Goal: Task Accomplishment & Management: Manage account settings

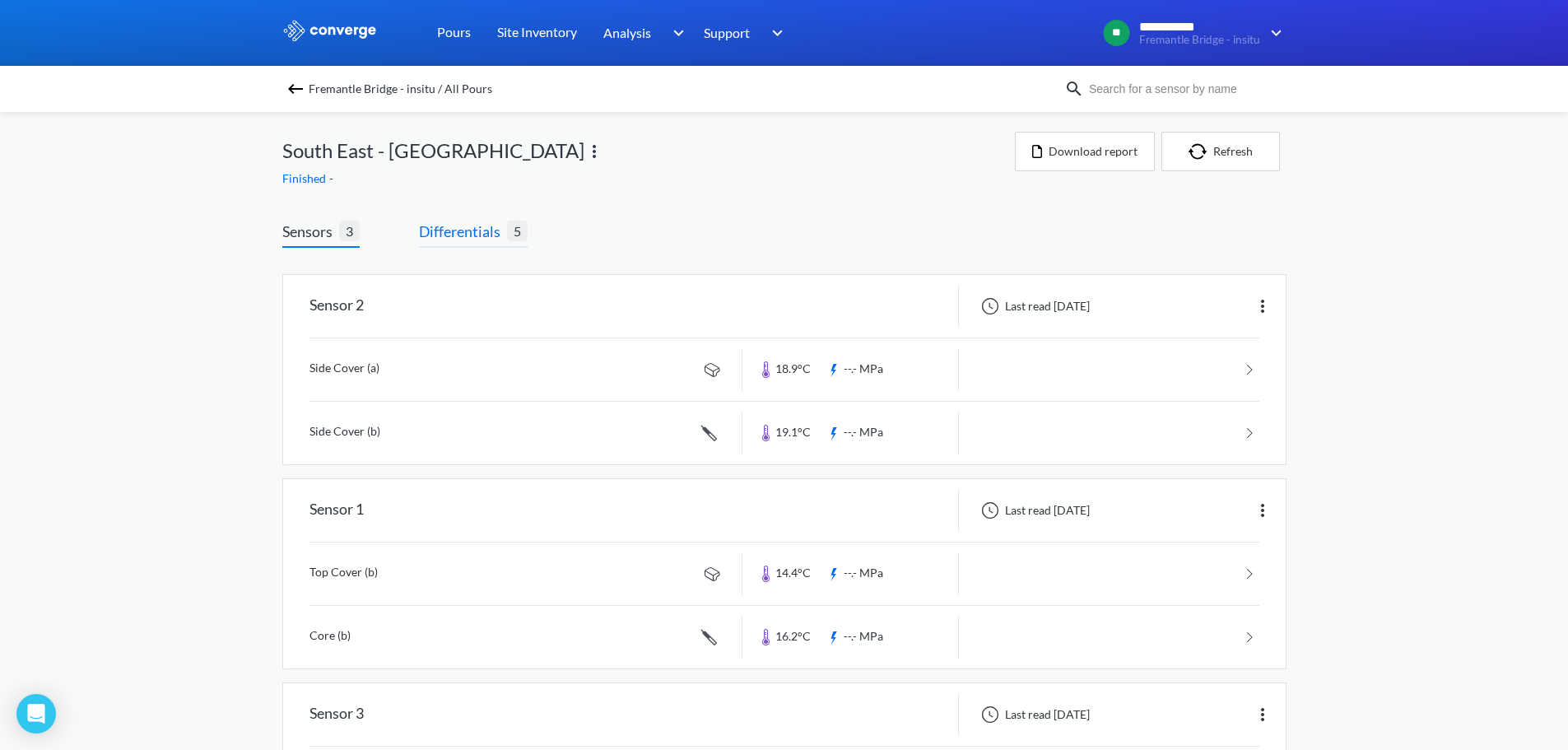
click at [479, 228] on span "Differentials" at bounding box center [463, 231] width 88 height 23
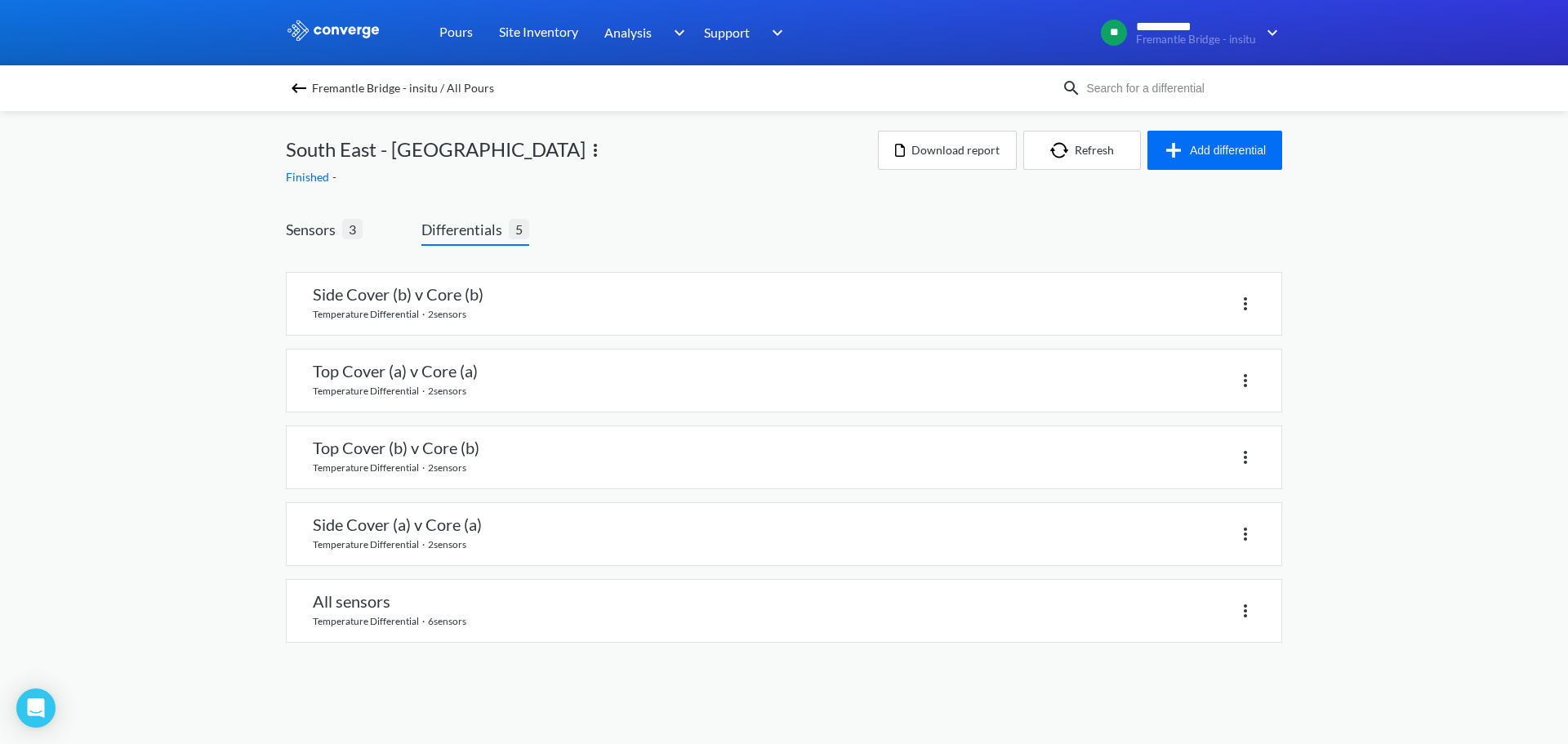
click at [352, 90] on span "Fremantle Bridge - insitu / All Pours" at bounding box center [403, 88] width 182 height 23
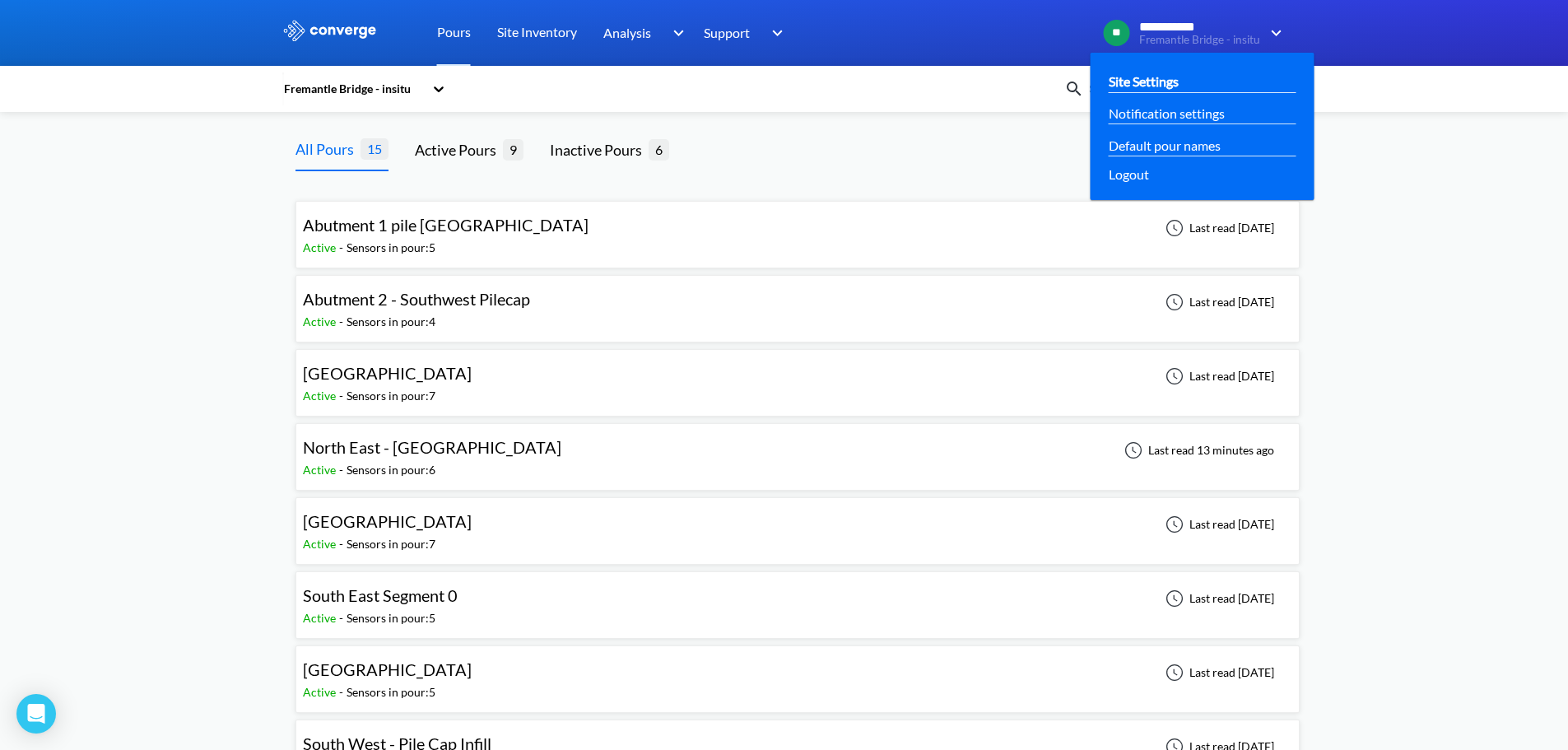
click at [1156, 92] on link "Site Settings" at bounding box center [1143, 80] width 70 height 21
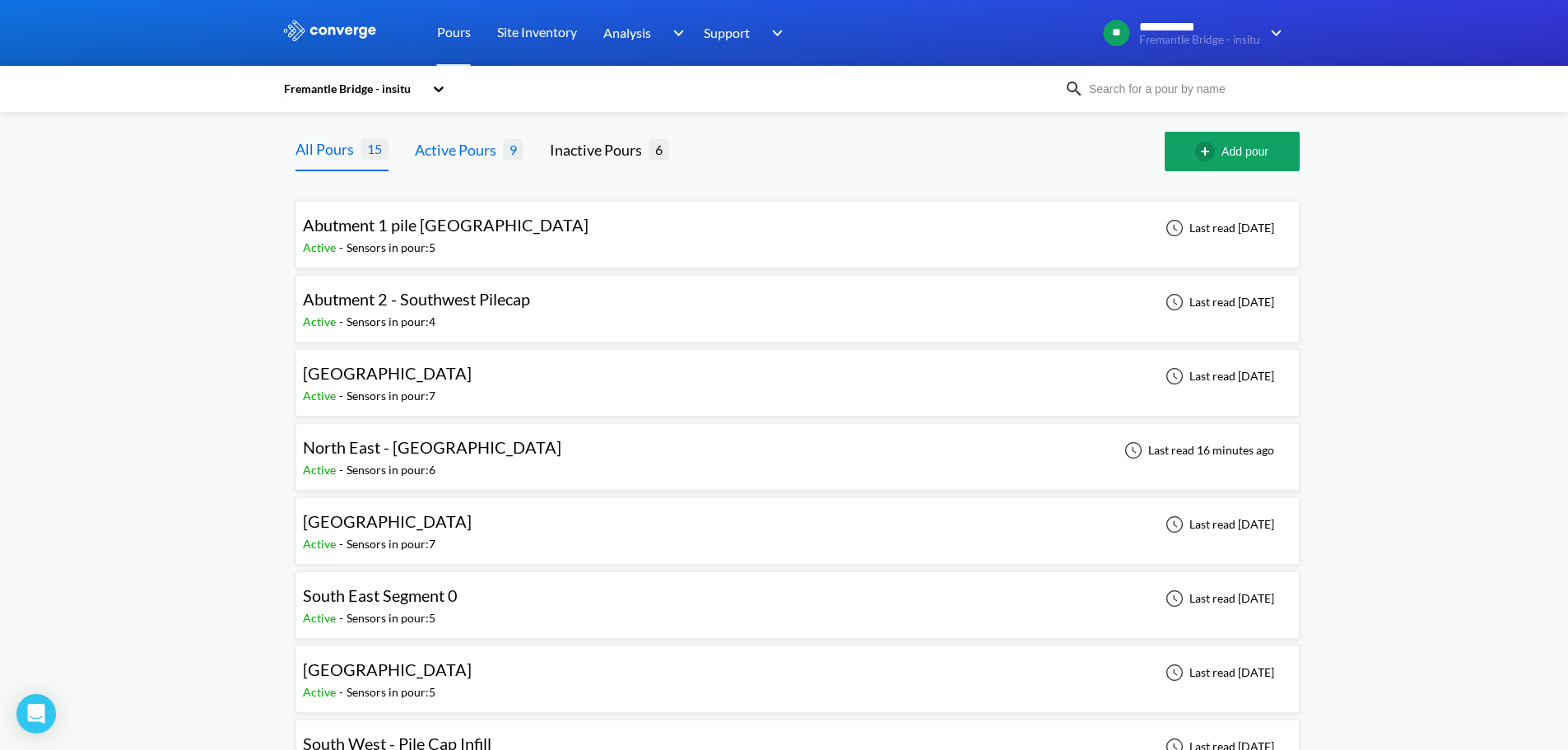
click at [467, 140] on div "Active Pours" at bounding box center [459, 150] width 88 height 23
click at [212, 246] on div "**********" at bounding box center [784, 437] width 1568 height 874
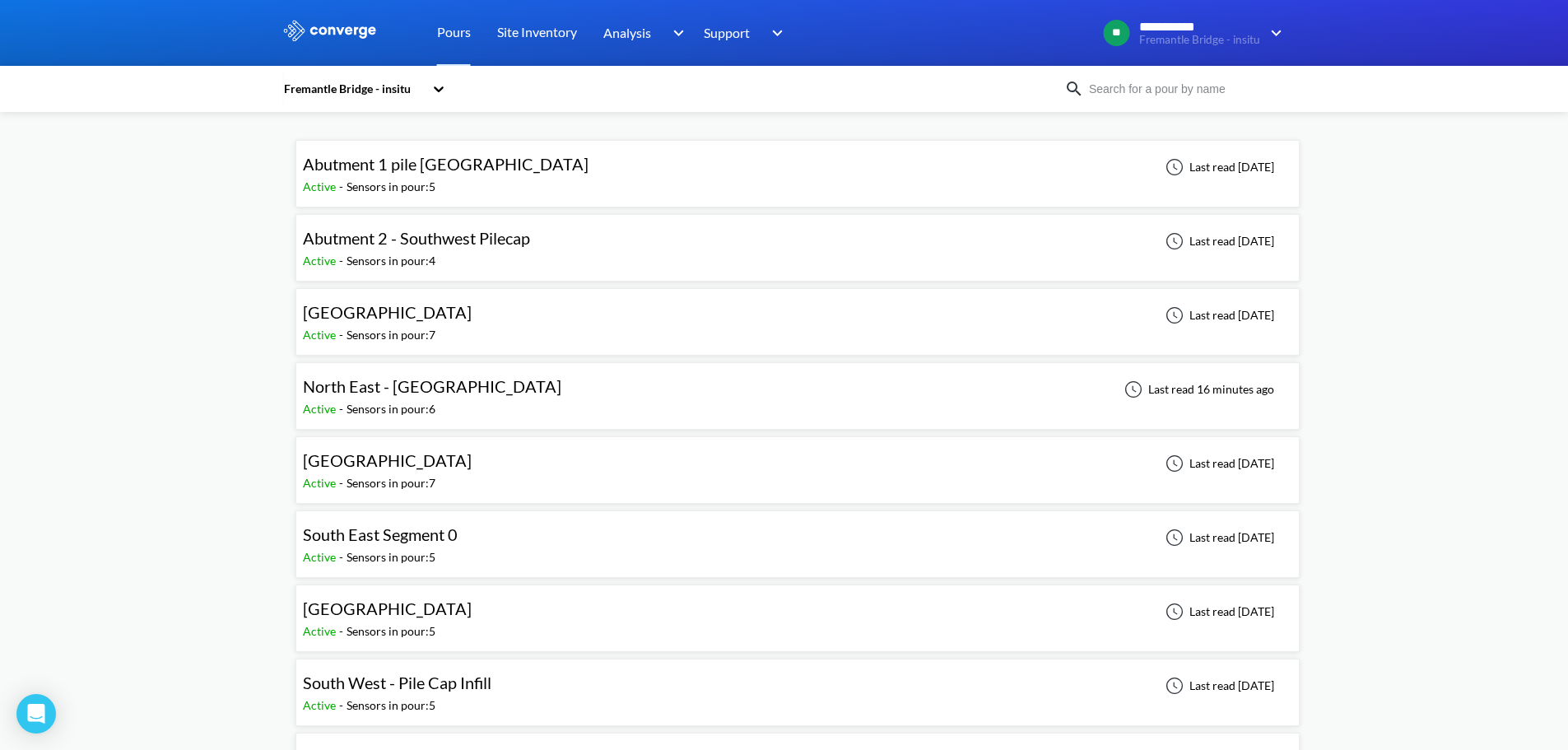
scroll to position [124, 0]
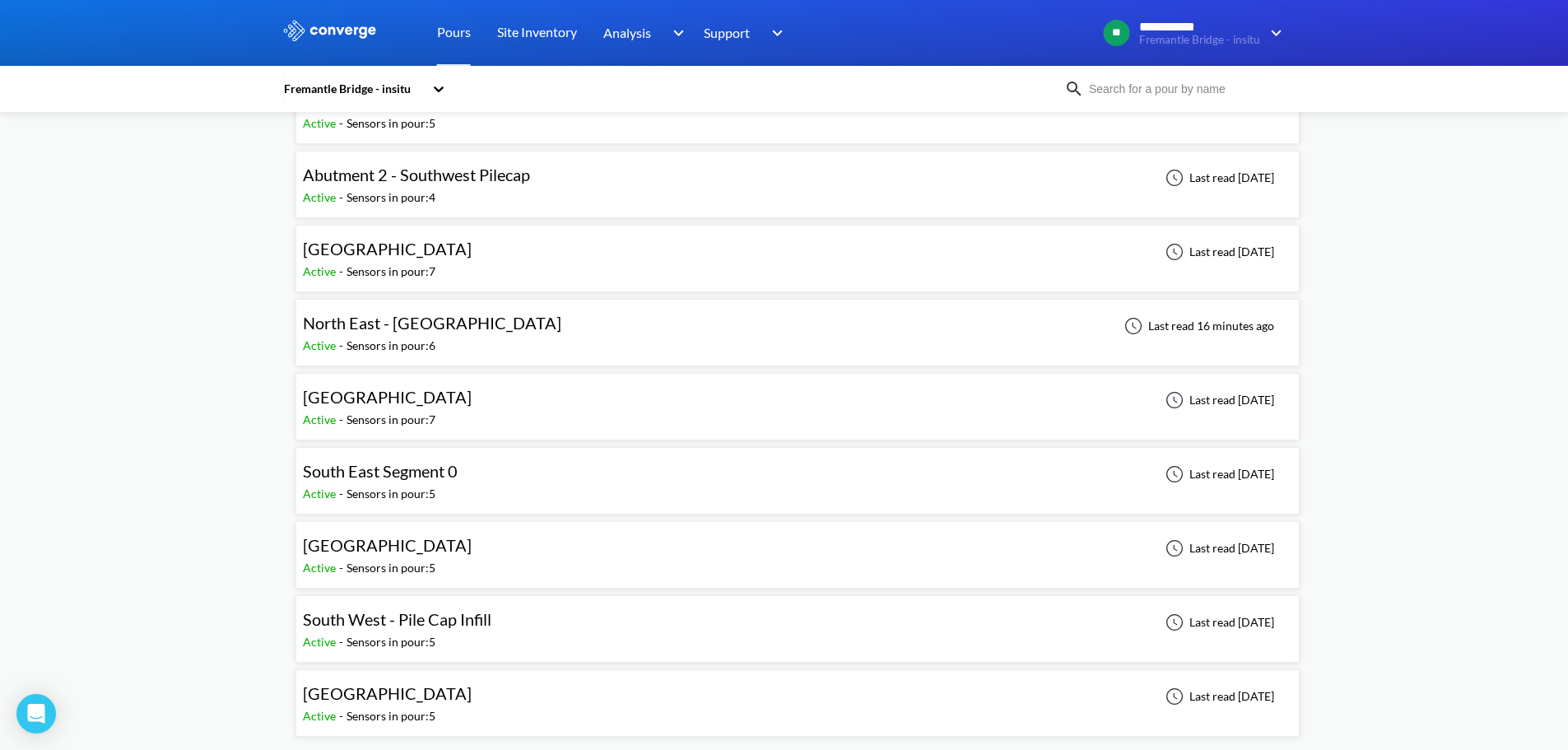
click at [479, 633] on div "Active - Sensors in pour: 5" at bounding box center [400, 642] width 196 height 19
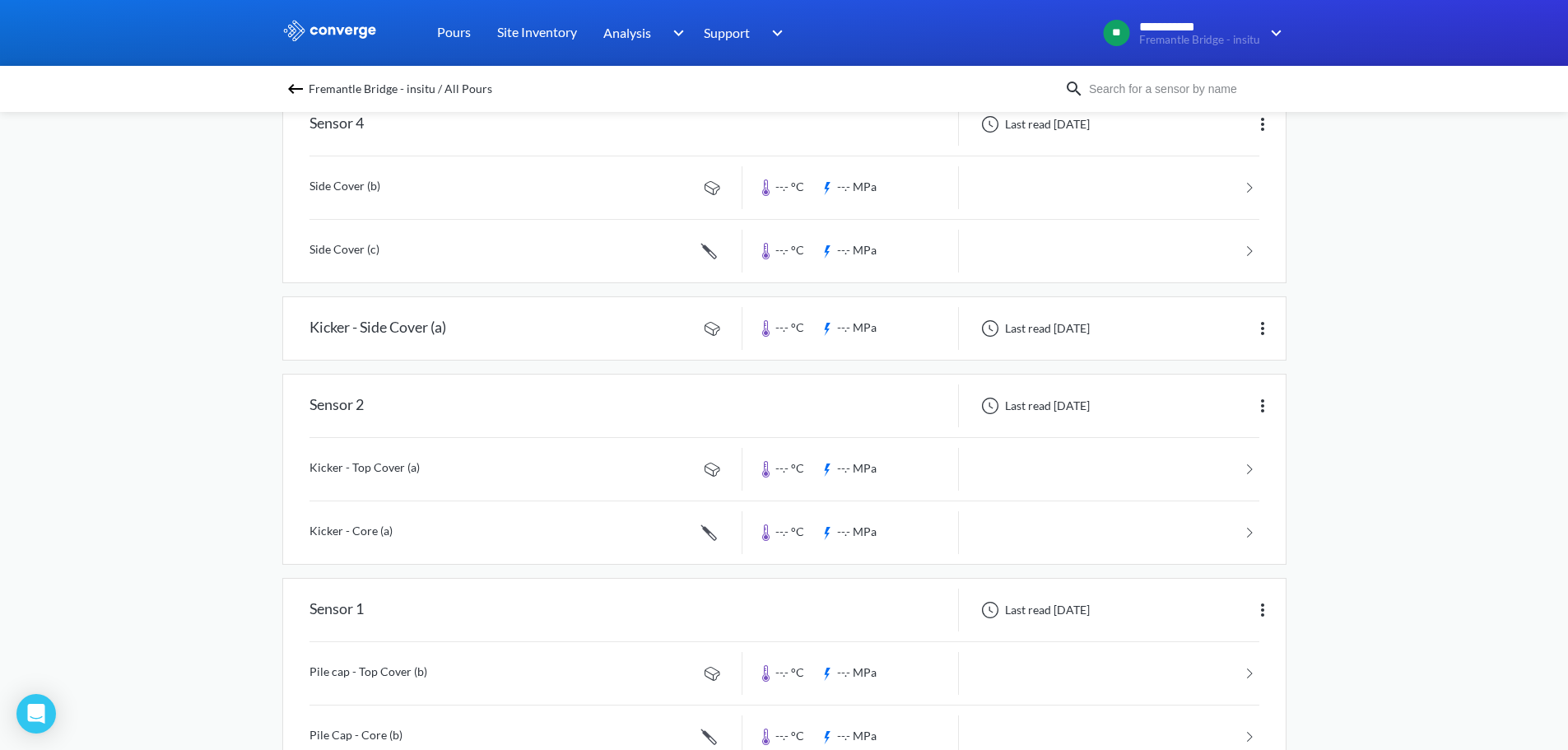
scroll to position [312, 0]
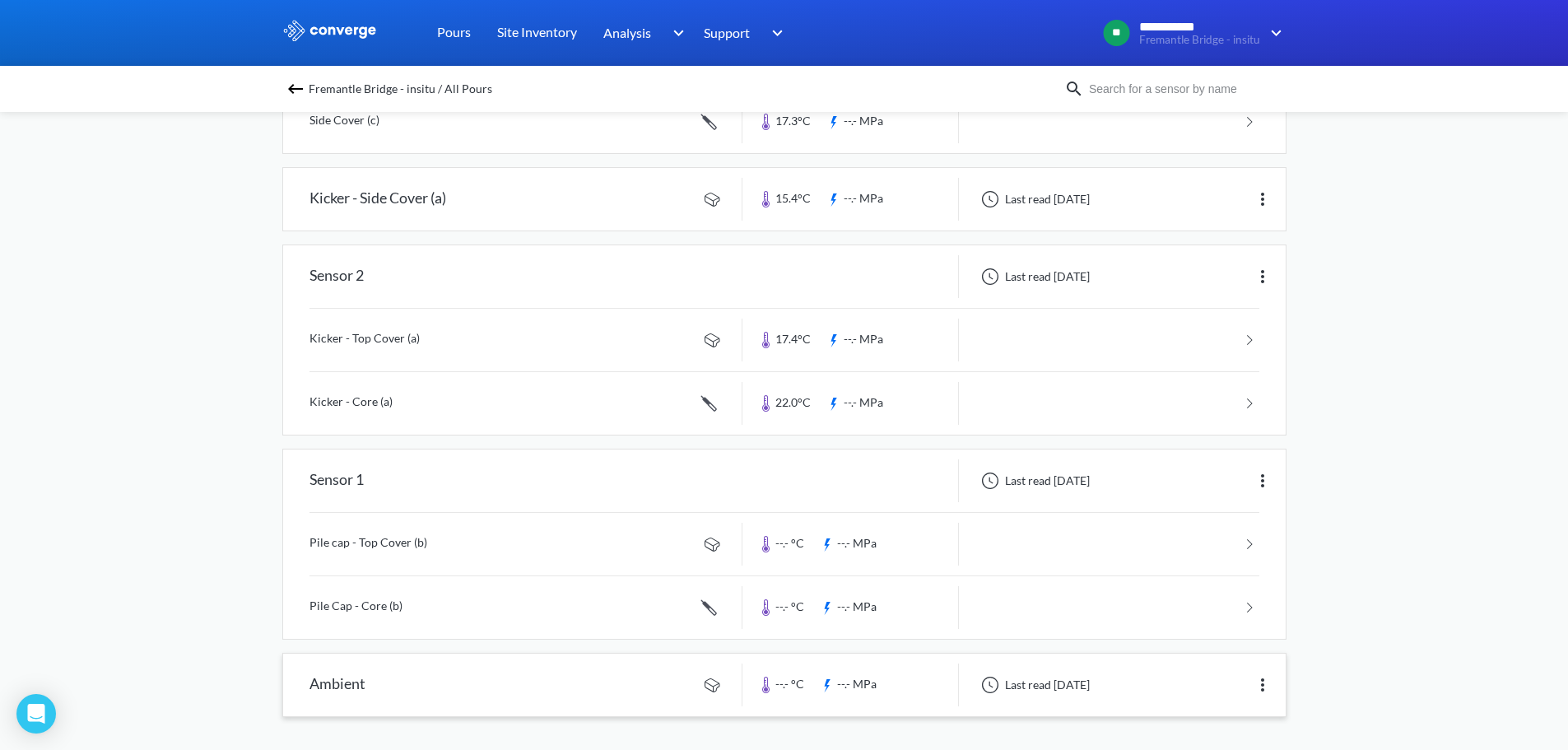
click at [1269, 679] on img at bounding box center [1262, 685] width 20 height 20
click at [1241, 686] on div "Edit" at bounding box center [1219, 685] width 105 height 31
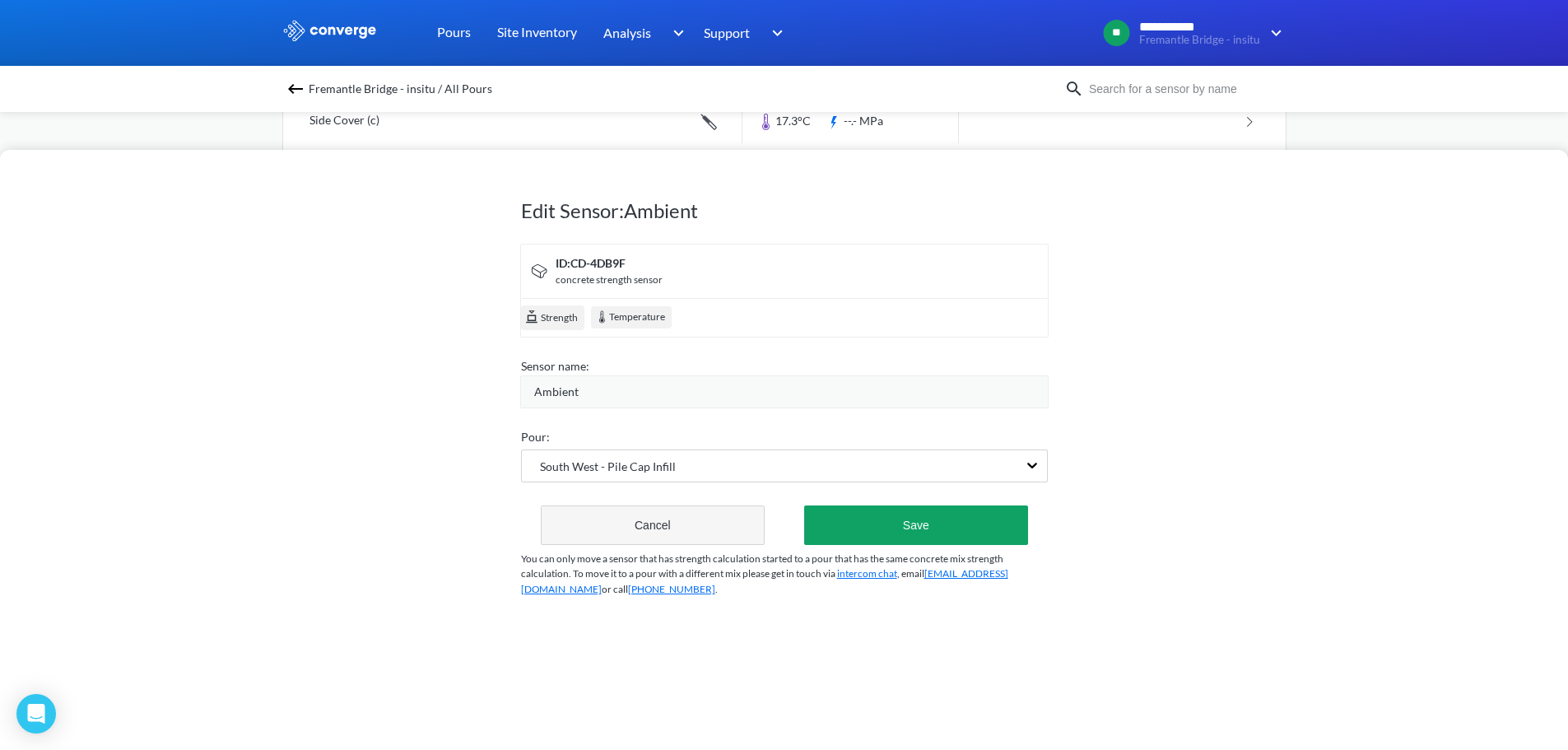
click at [674, 506] on button "Cancel" at bounding box center [653, 525] width 225 height 39
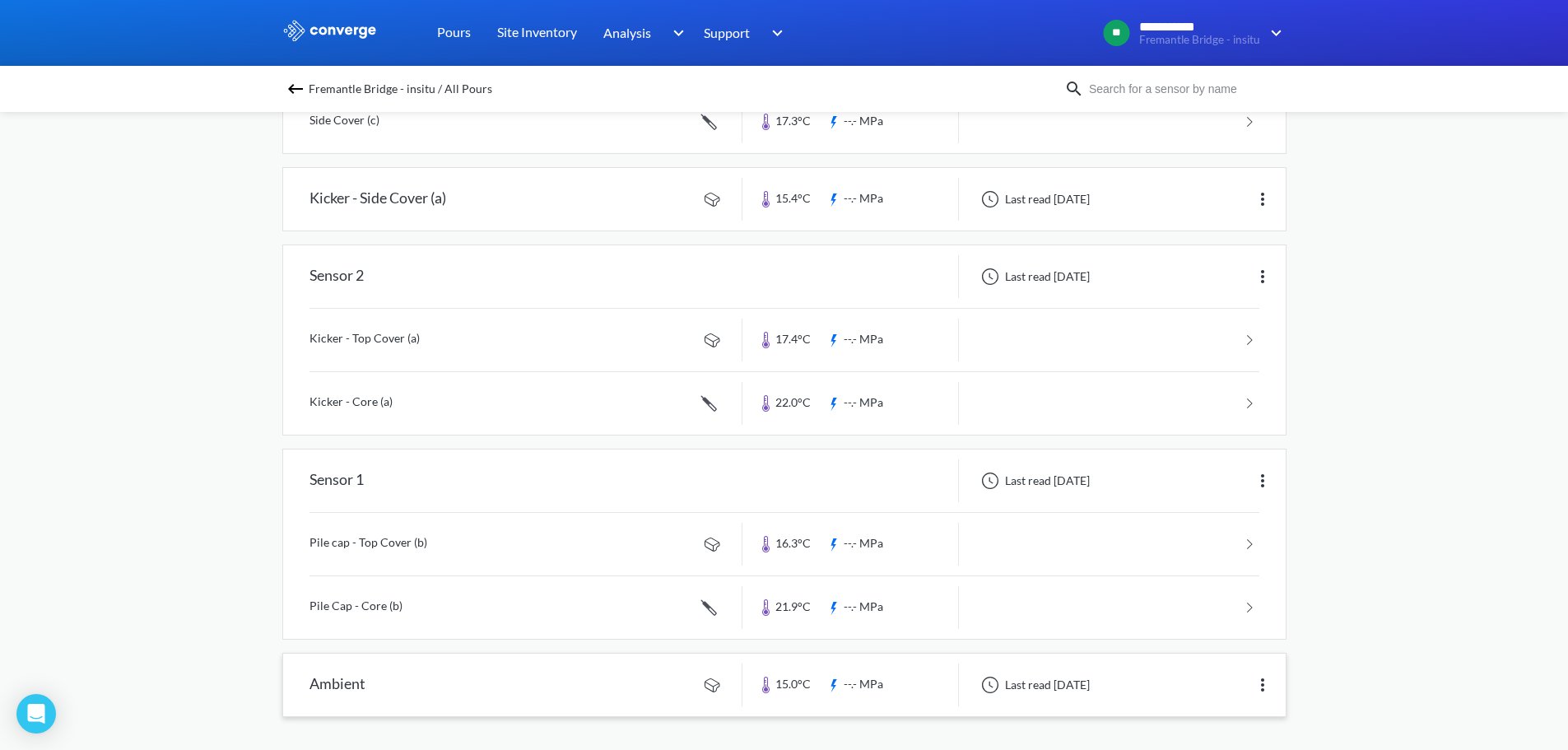
click at [798, 668] on link at bounding box center [784, 685] width 1003 height 62
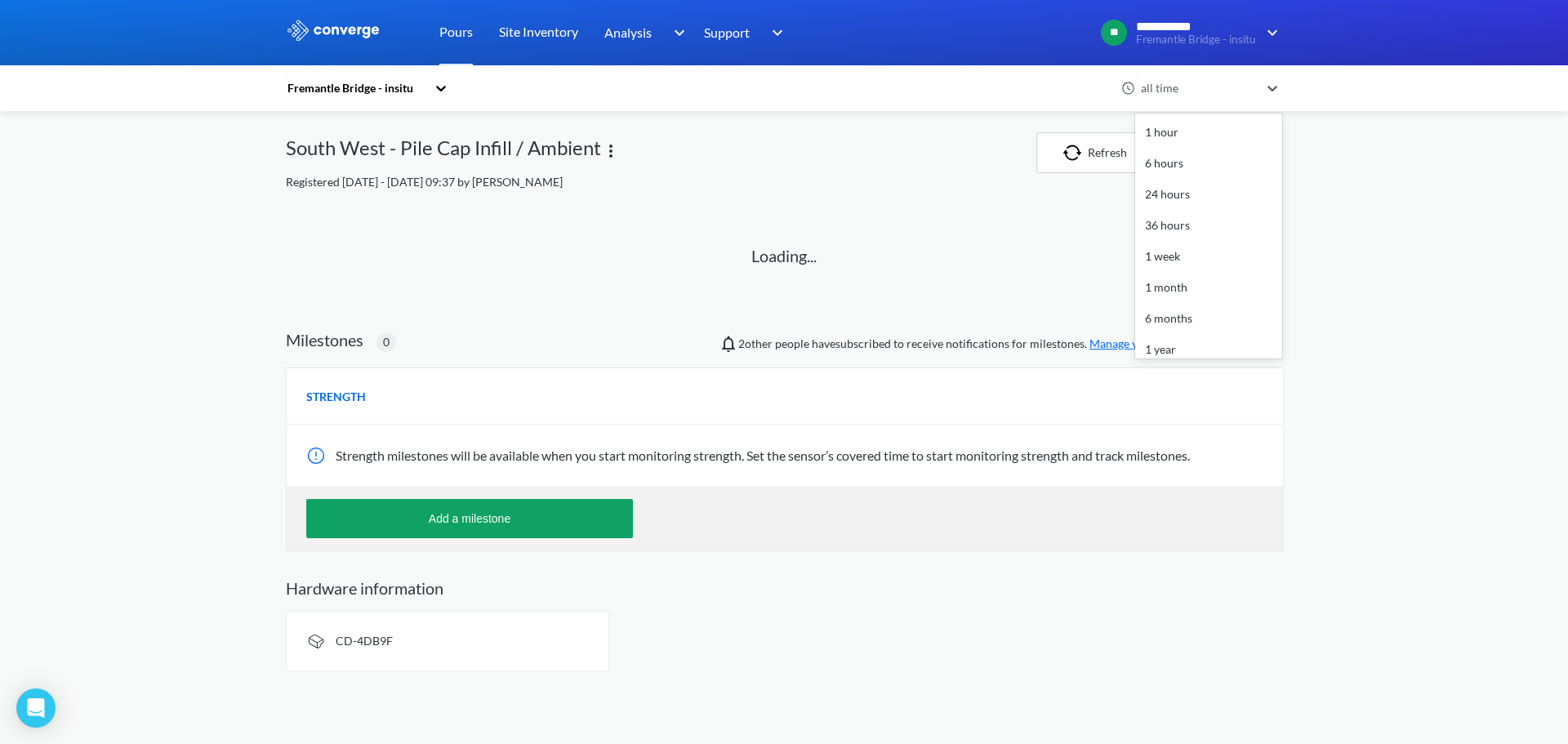
click at [1200, 91] on div "all time" at bounding box center [1198, 88] width 122 height 18
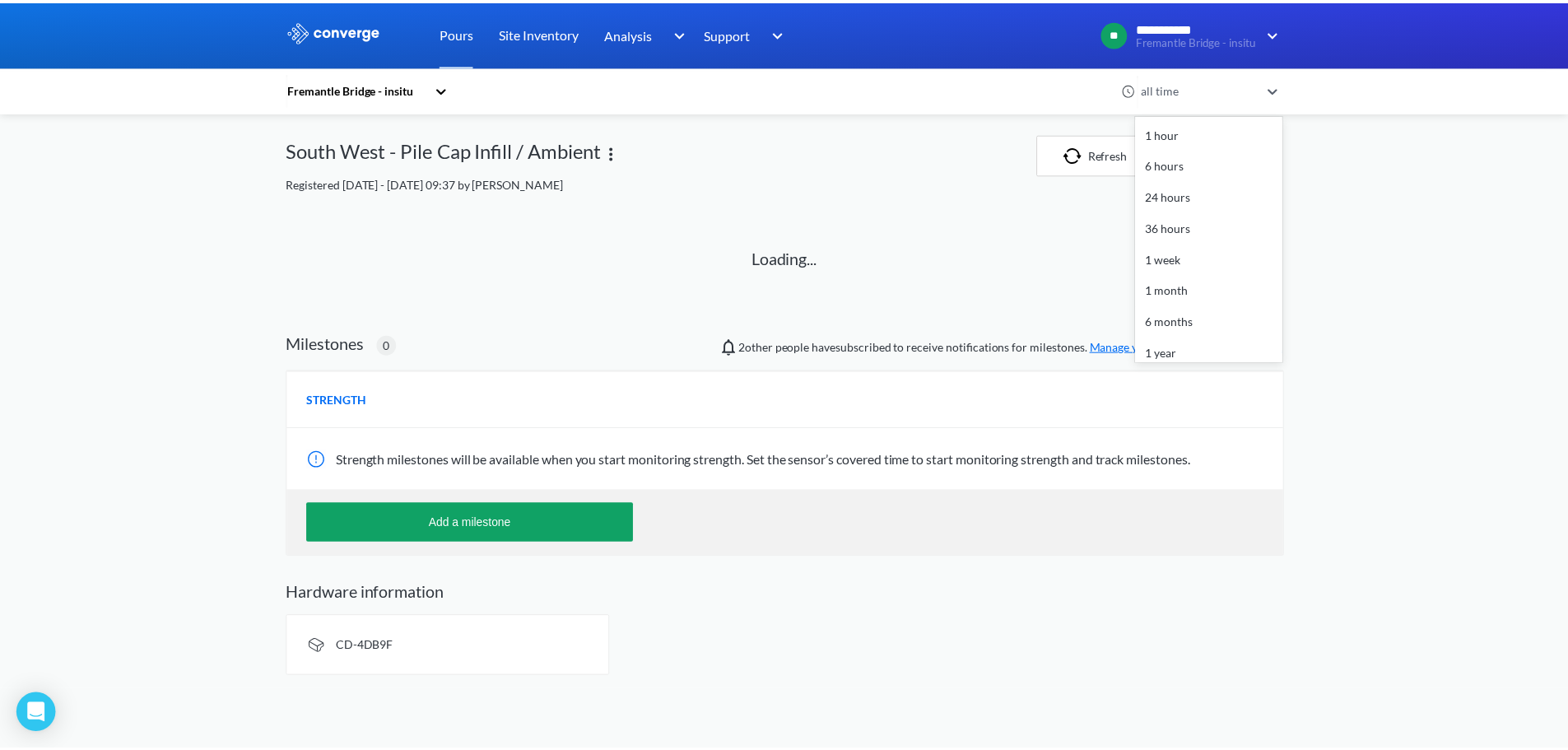
scroll to position [41, 0]
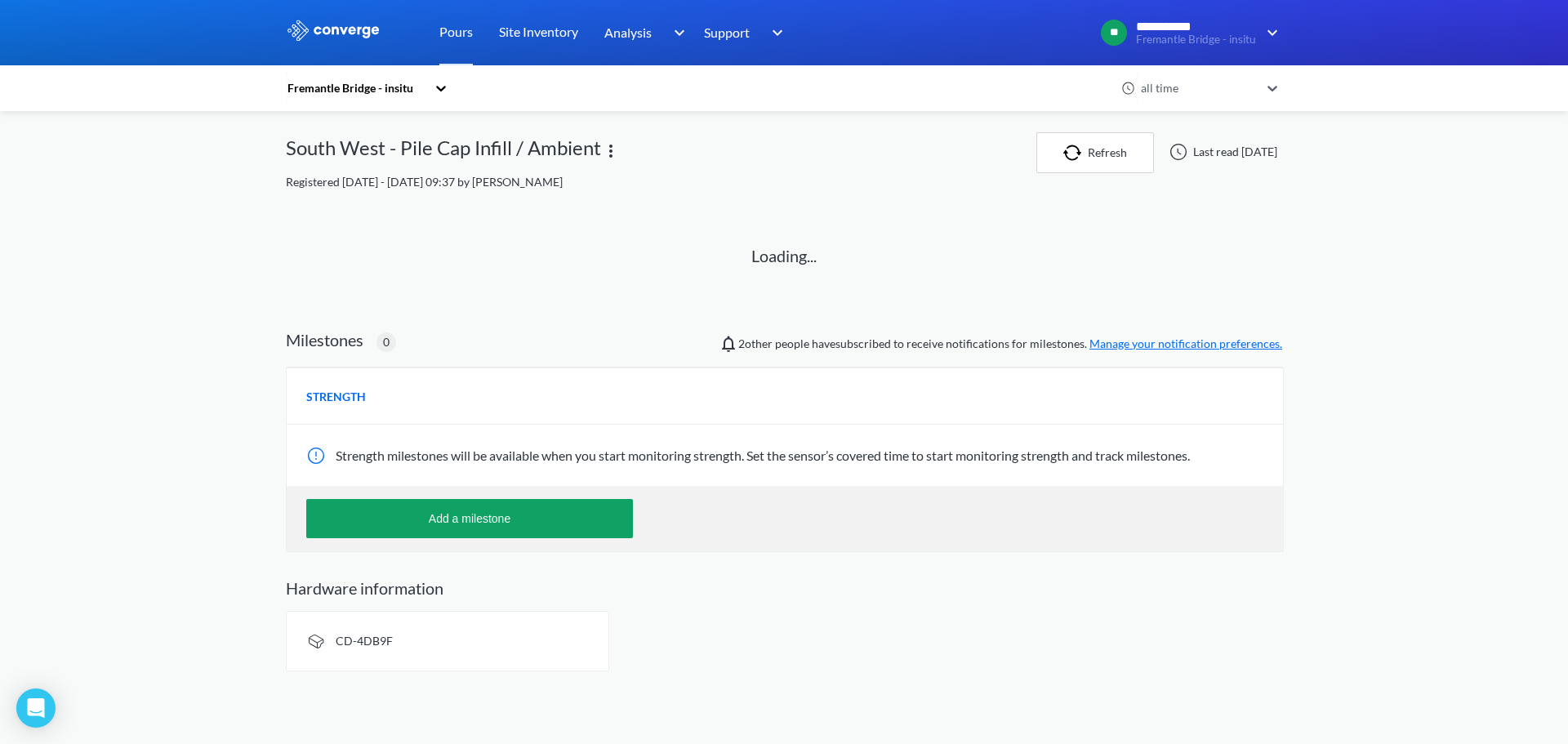
click at [1543, 215] on div "**********" at bounding box center [784, 342] width 1568 height 684
click at [447, 91] on icon at bounding box center [441, 88] width 16 height 16
click at [390, 127] on div "Fremantle Bridge - insitu" at bounding box center [367, 133] width 164 height 31
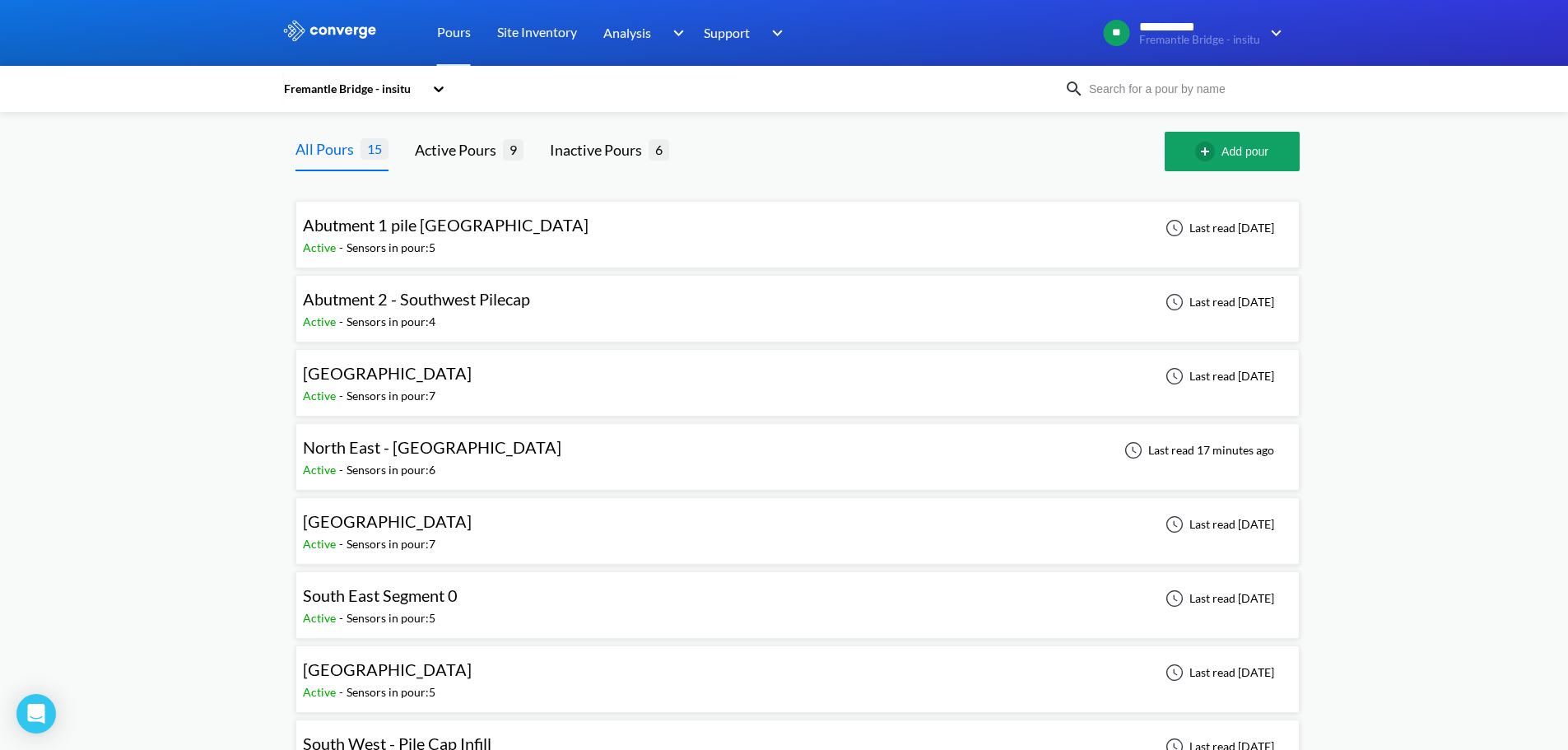
click at [431, 81] on div "Fremantle Bridge - insitu" at bounding box center [356, 89] width 148 height 38
click at [538, 29] on link "Site Inventory" at bounding box center [537, 32] width 80 height 65
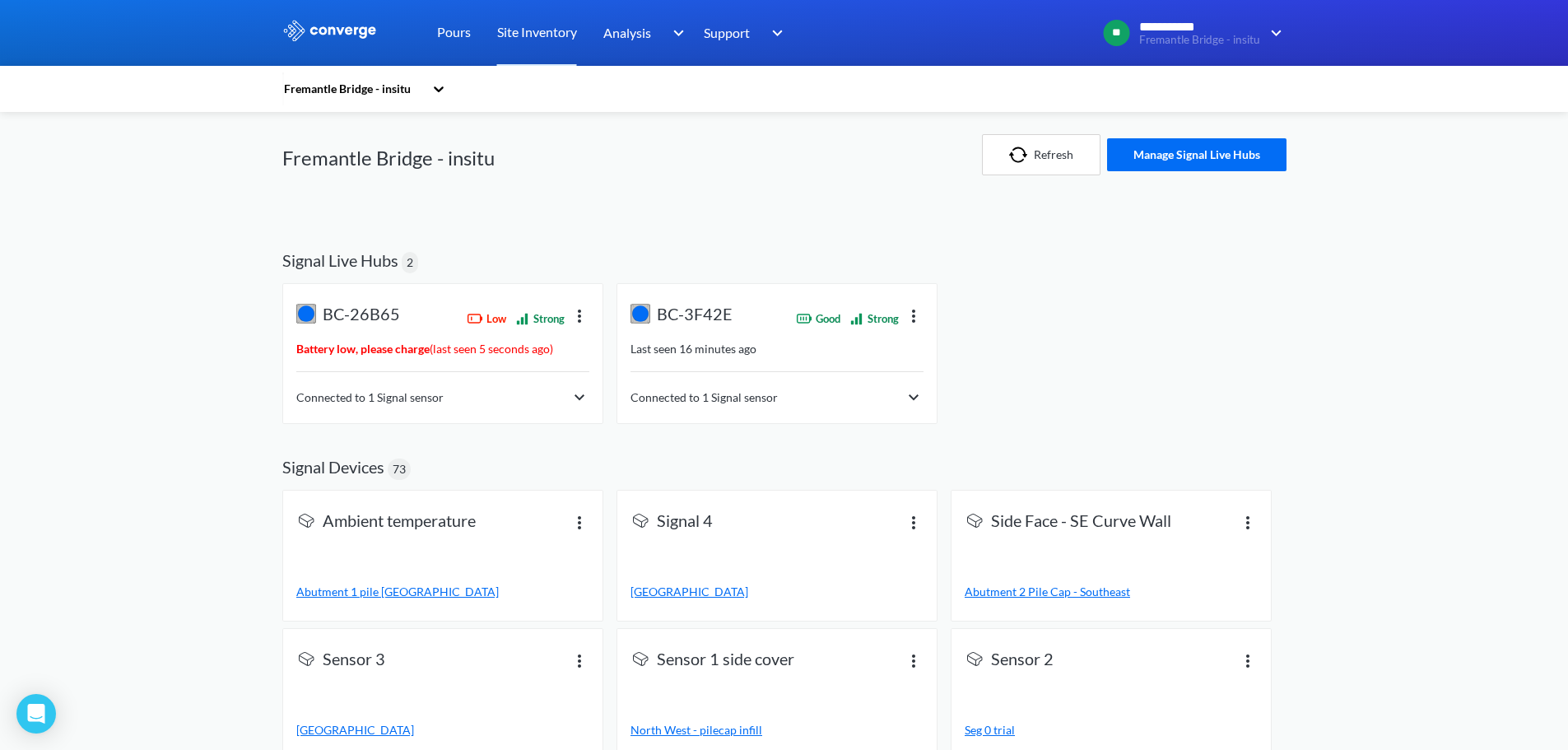
click at [141, 421] on div "**********" at bounding box center [784, 392] width 1568 height 784
click at [129, 398] on div "**********" at bounding box center [784, 392] width 1568 height 784
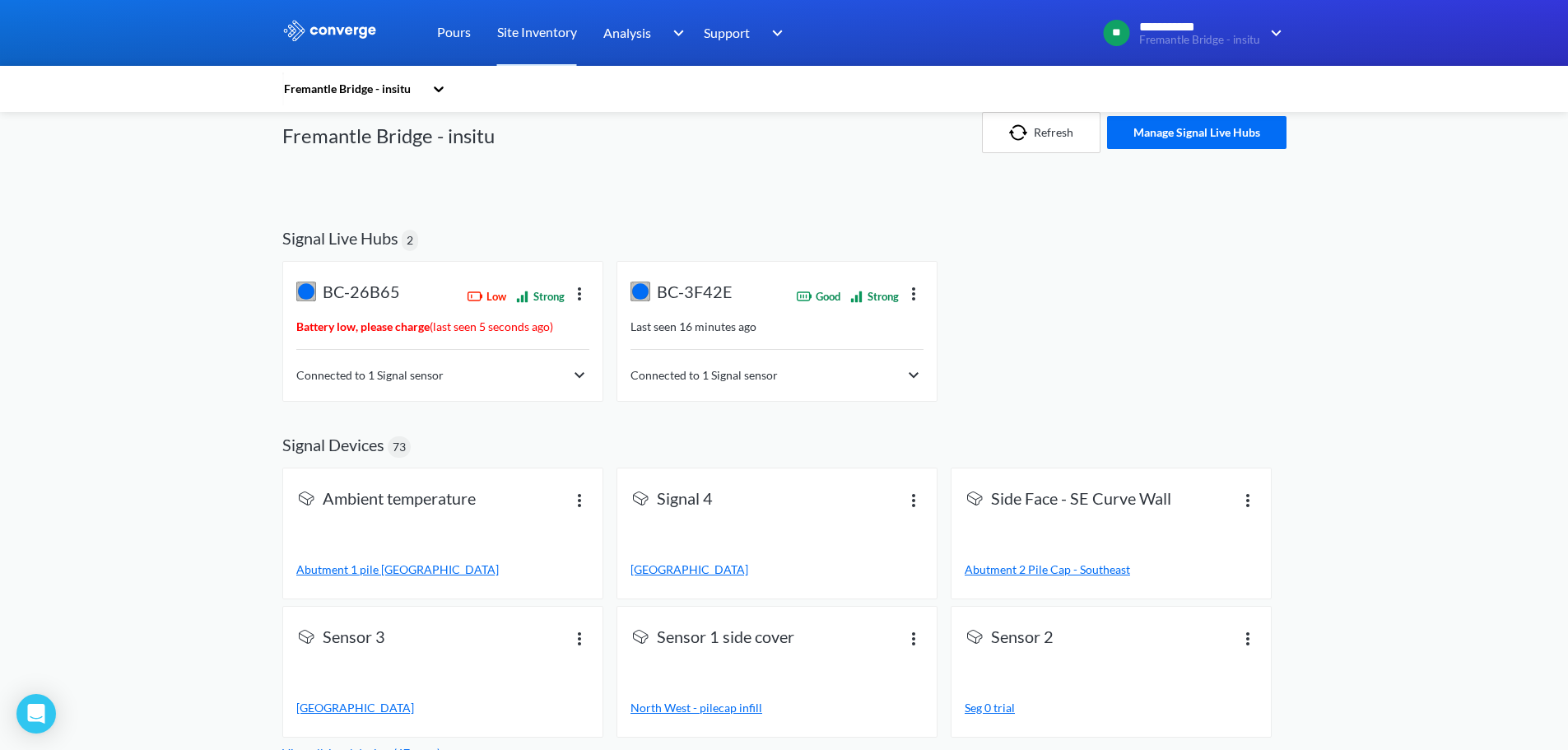
scroll to position [34, 0]
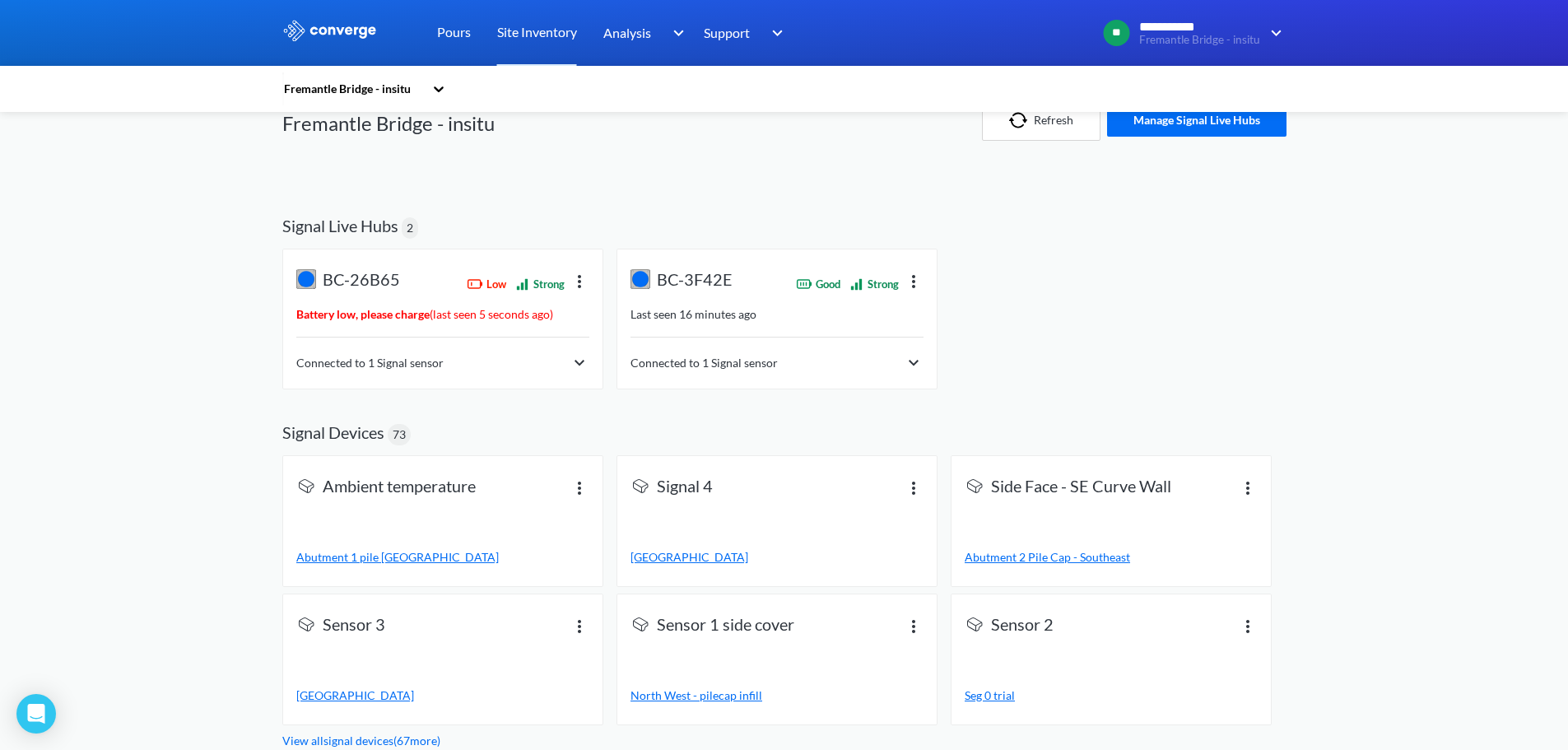
click at [186, 374] on div "**********" at bounding box center [784, 357] width 1568 height 784
click at [722, 366] on span "Connected to 1 Signal sensor" at bounding box center [704, 362] width 147 height 19
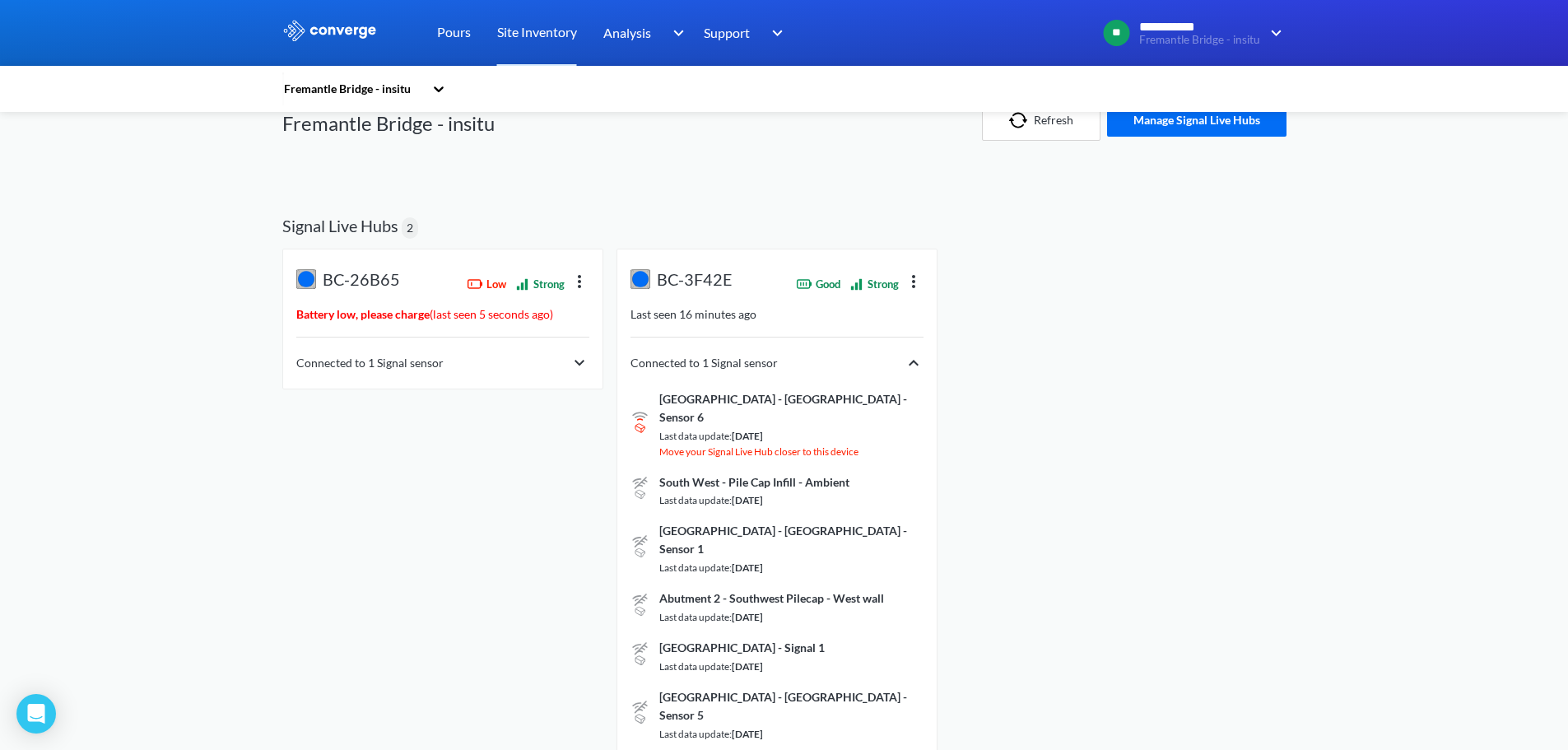
click at [830, 358] on div "Connected to 1 Signal sensor" at bounding box center [777, 363] width 293 height 20
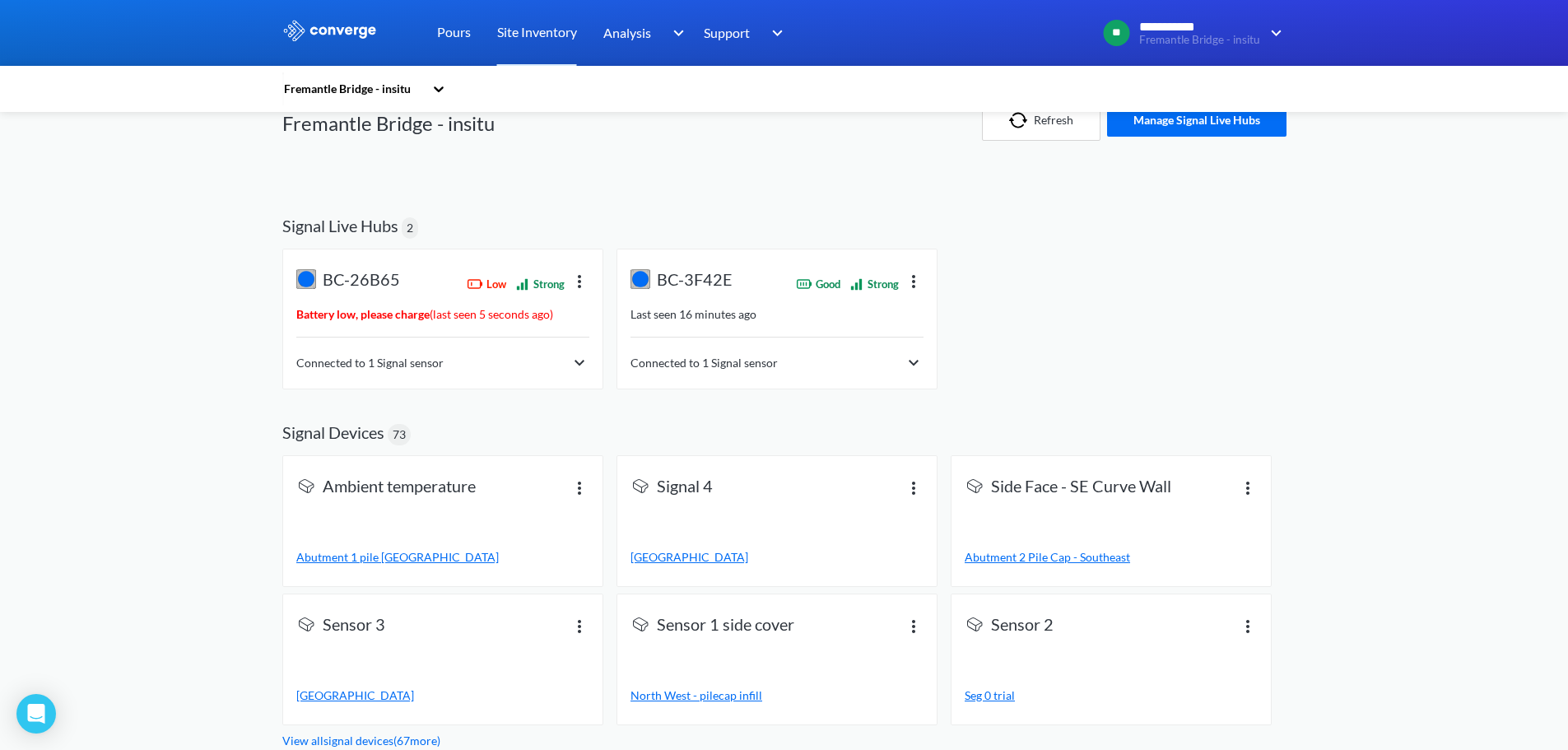
click at [446, 363] on div "Connected to 1 Signal sensor" at bounding box center [442, 363] width 293 height 20
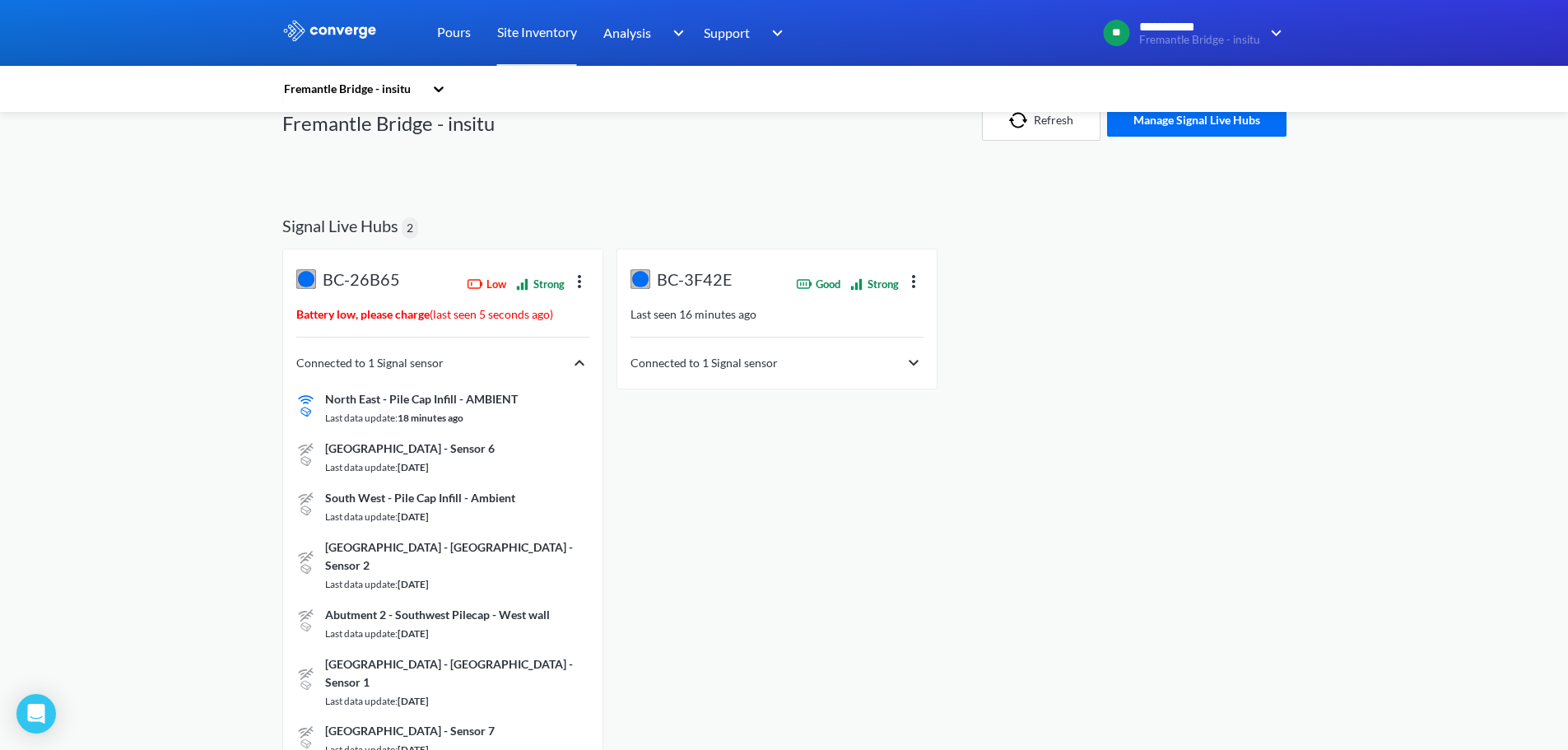
click at [493, 354] on div "Connected to 1 Signal sensor" at bounding box center [442, 363] width 293 height 20
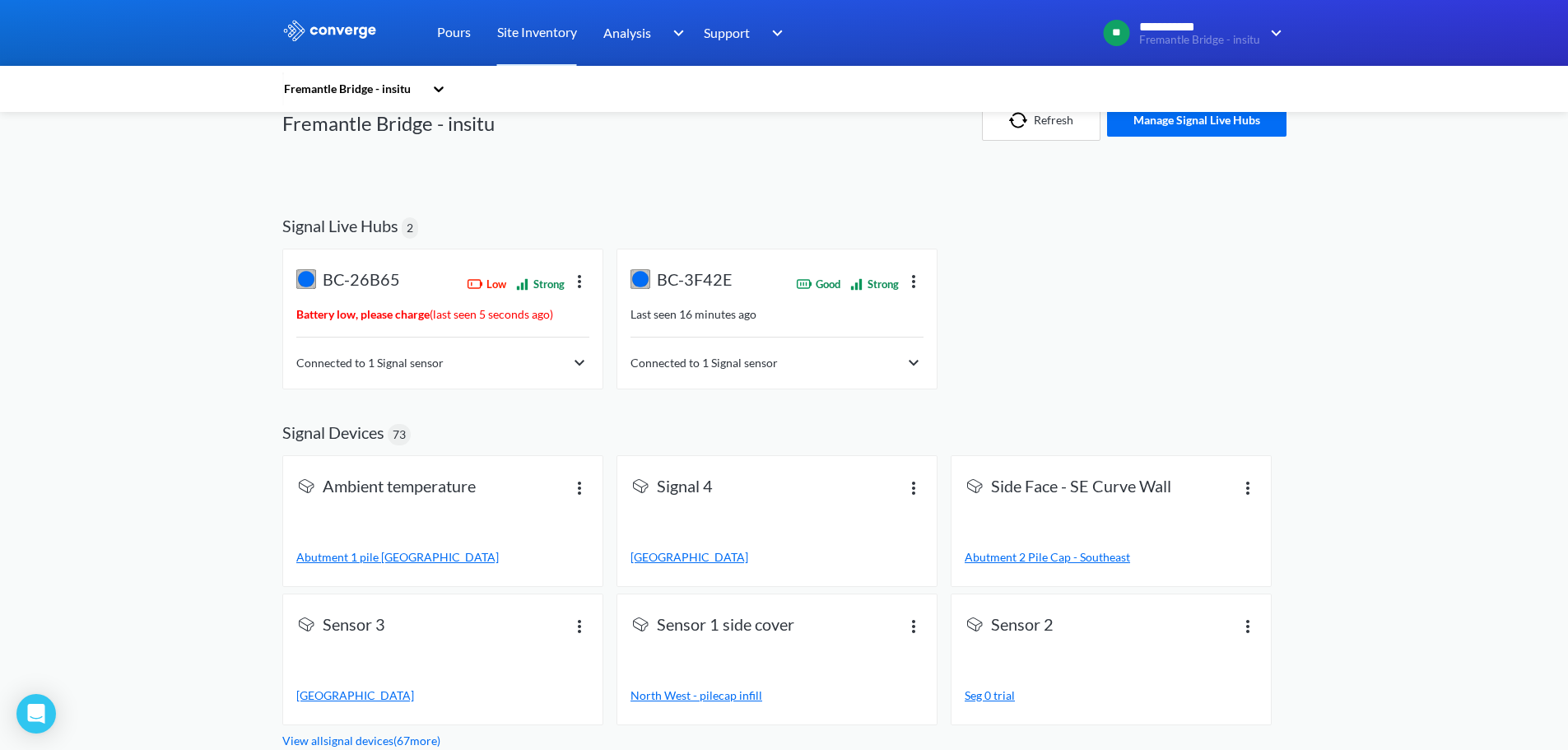
click at [191, 391] on div "**********" at bounding box center [784, 357] width 1568 height 784
click at [1024, 371] on div "BC-26B65 Low Strong Battery low, please charge ( last seen 5 seconds ago ) Conn…" at bounding box center [784, 322] width 1004 height 147
click at [247, 413] on div "**********" at bounding box center [784, 357] width 1568 height 784
click at [177, 413] on div "**********" at bounding box center [784, 357] width 1568 height 784
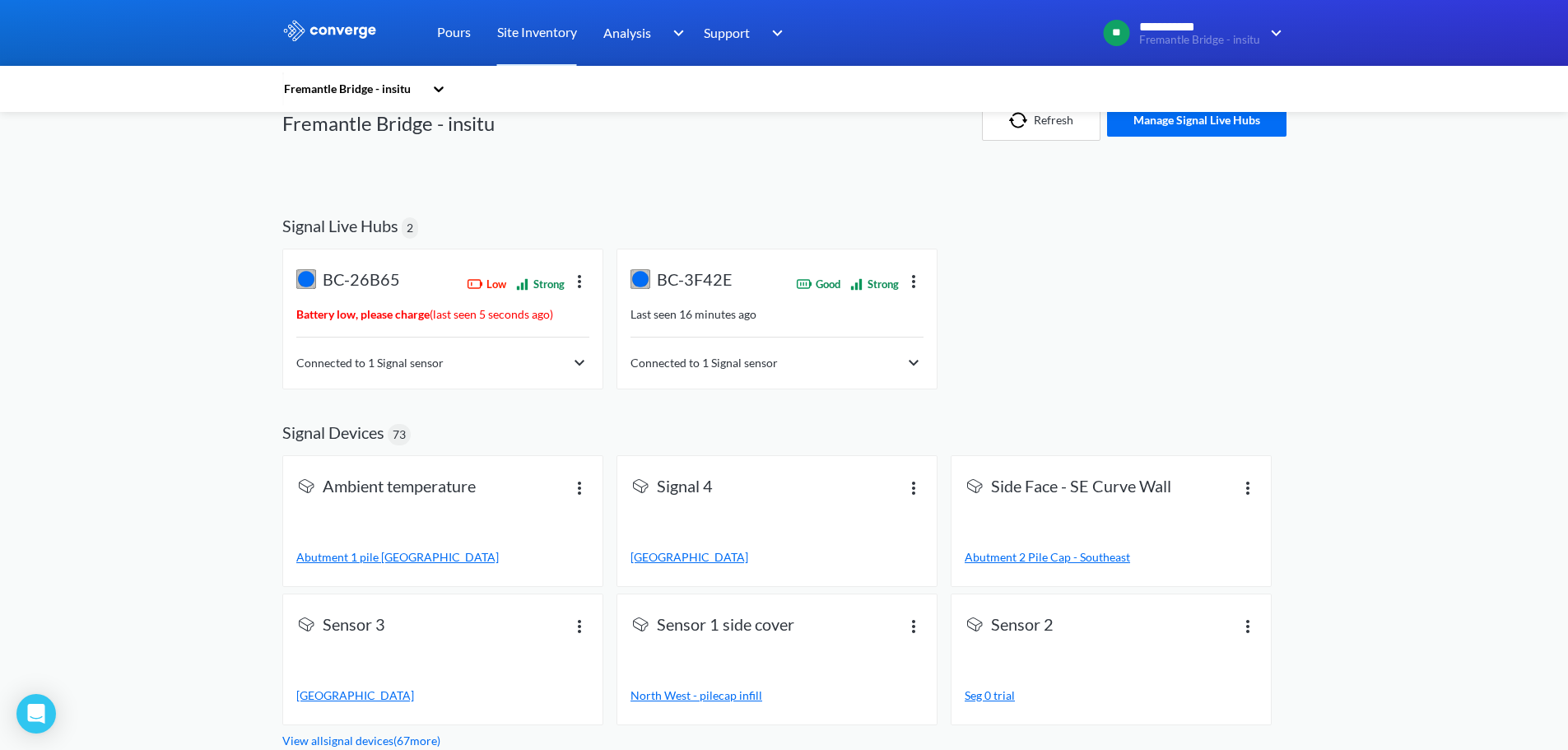
click at [584, 488] on img at bounding box center [579, 487] width 20 height 20
click at [360, 560] on span "Abutment 1 pile [GEOGRAPHIC_DATA]" at bounding box center [396, 557] width 202 height 14
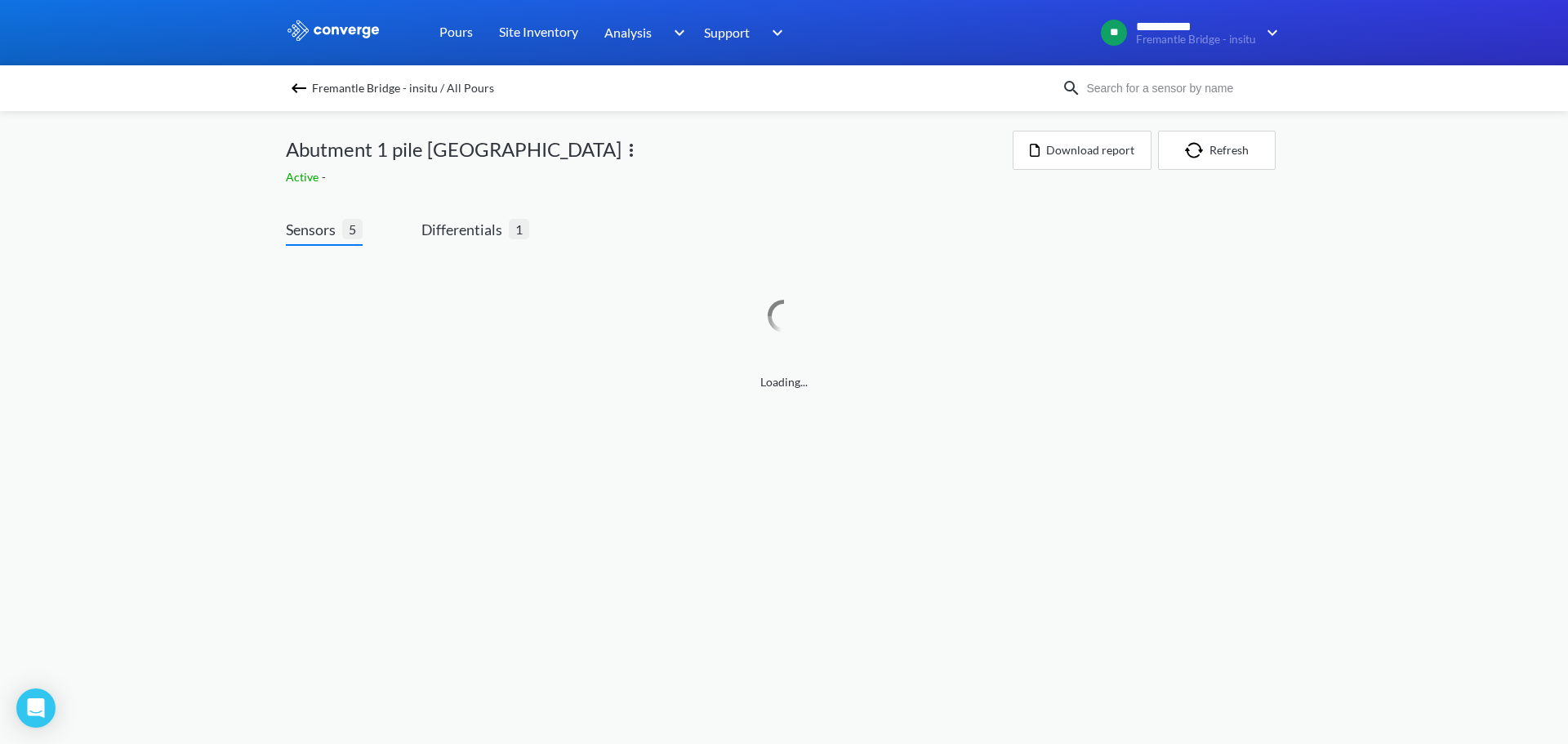
click at [161, 283] on div "**********" at bounding box center [784, 211] width 1568 height 423
click at [423, 88] on span "Fremantle Bridge - insitu / All Pours" at bounding box center [403, 88] width 182 height 23
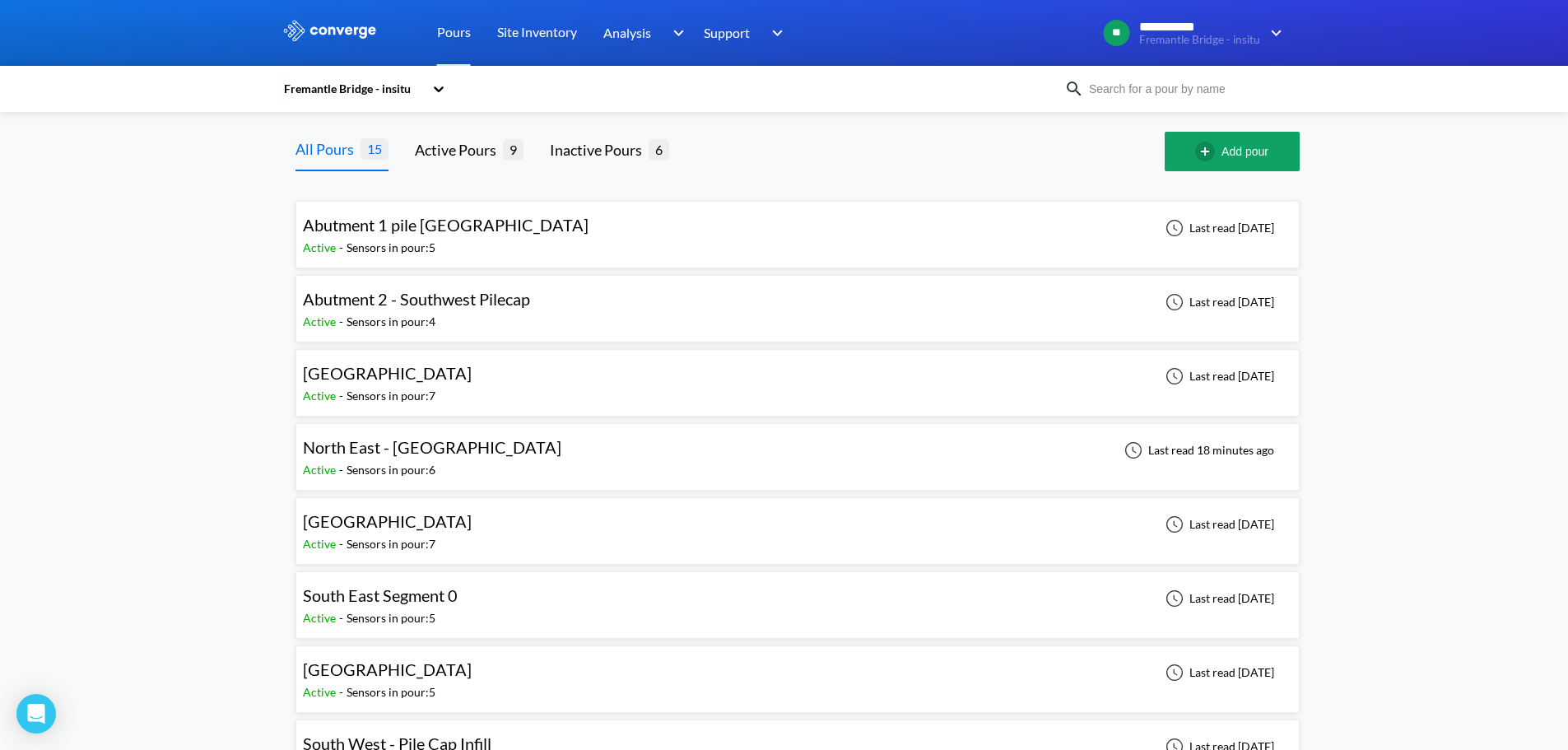
click at [358, 89] on div "Fremantle Bridge - insitu" at bounding box center [352, 89] width 142 height 19
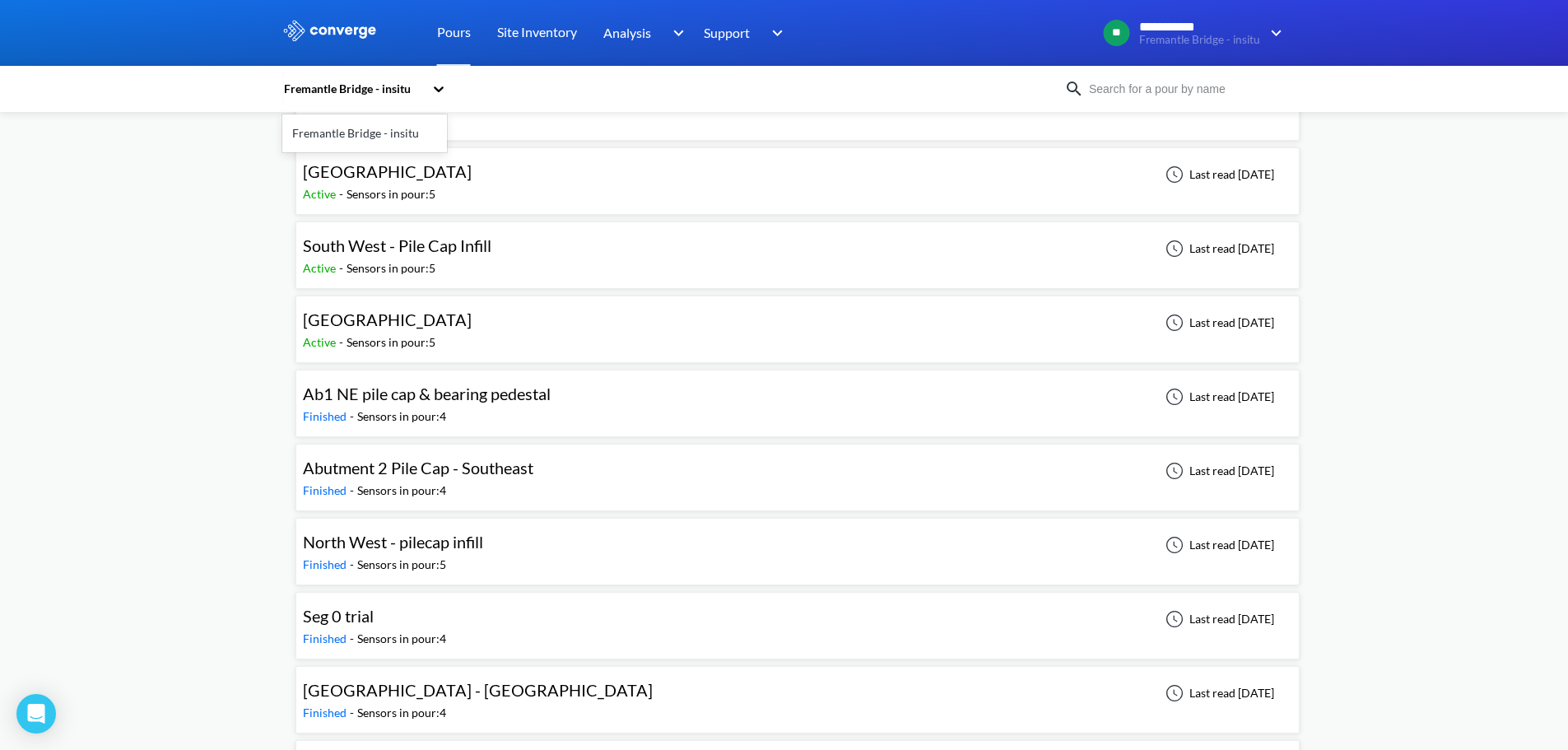
scroll to position [568, 0]
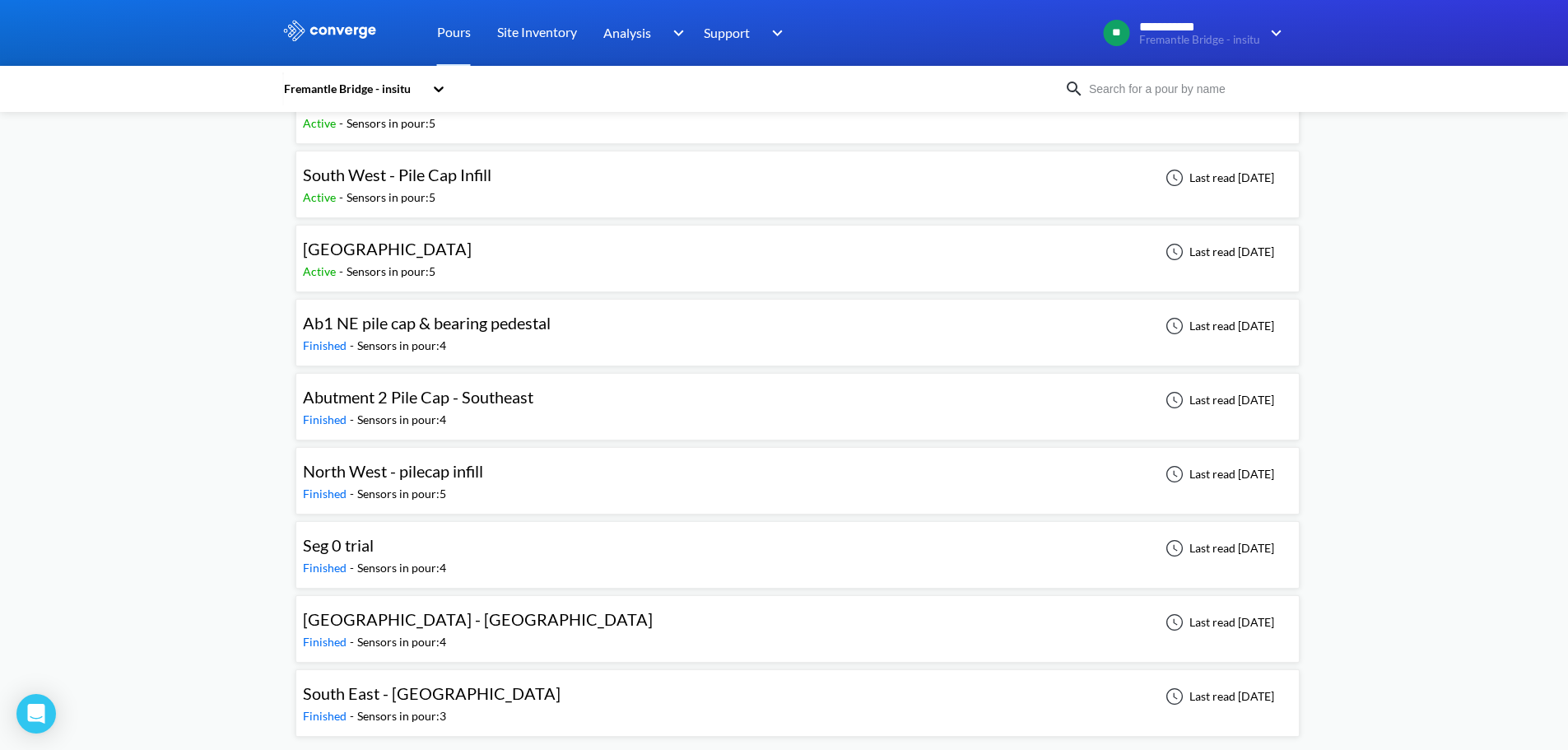
click at [156, 326] on div "**********" at bounding box center [784, 91] width 1568 height 1318
click at [1041, 246] on div "[GEOGRAPHIC_DATA] Active - Sensors in pour: 5 Last read [DATE]" at bounding box center [797, 259] width 989 height 53
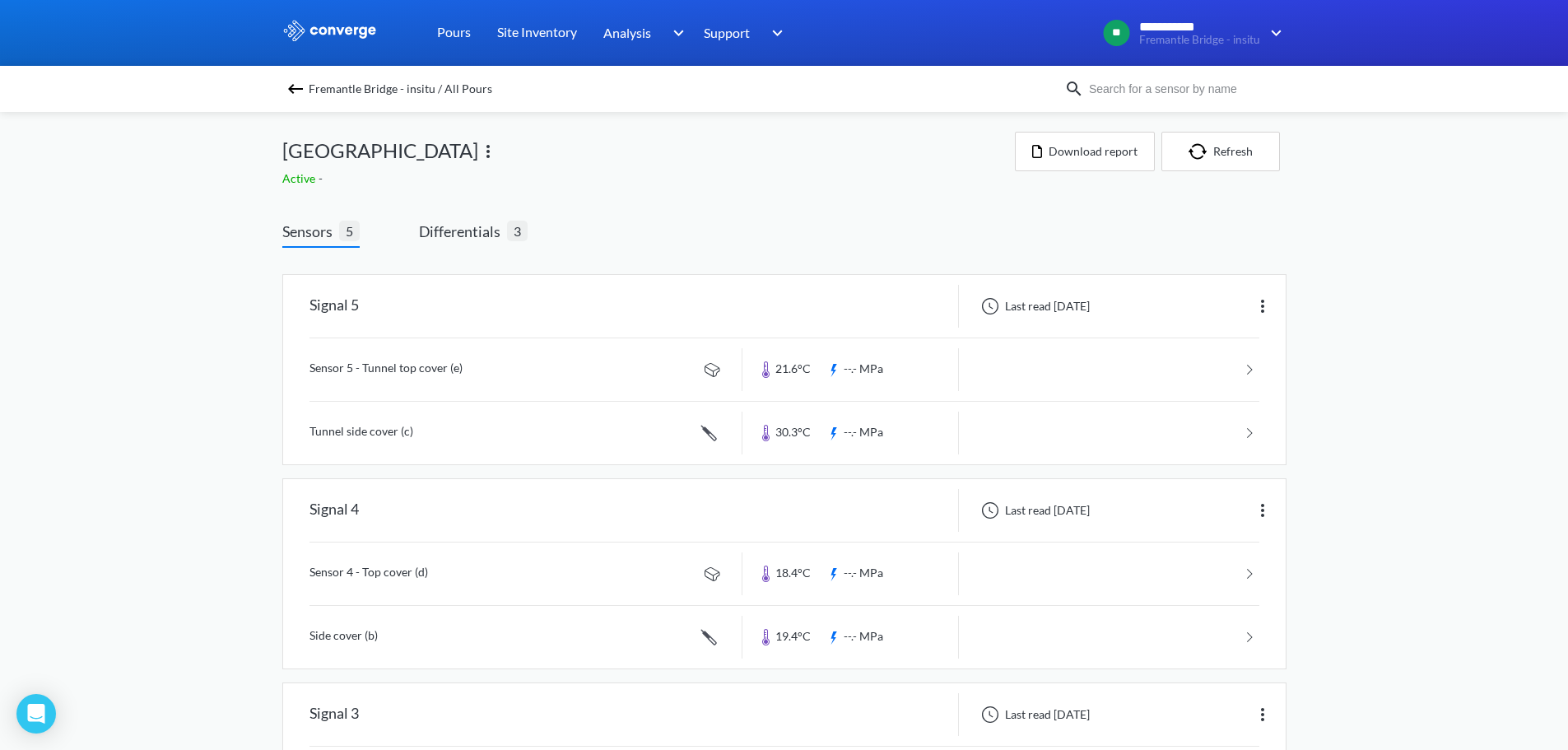
click at [353, 87] on span "Fremantle Bridge - insitu / All Pours" at bounding box center [400, 89] width 184 height 23
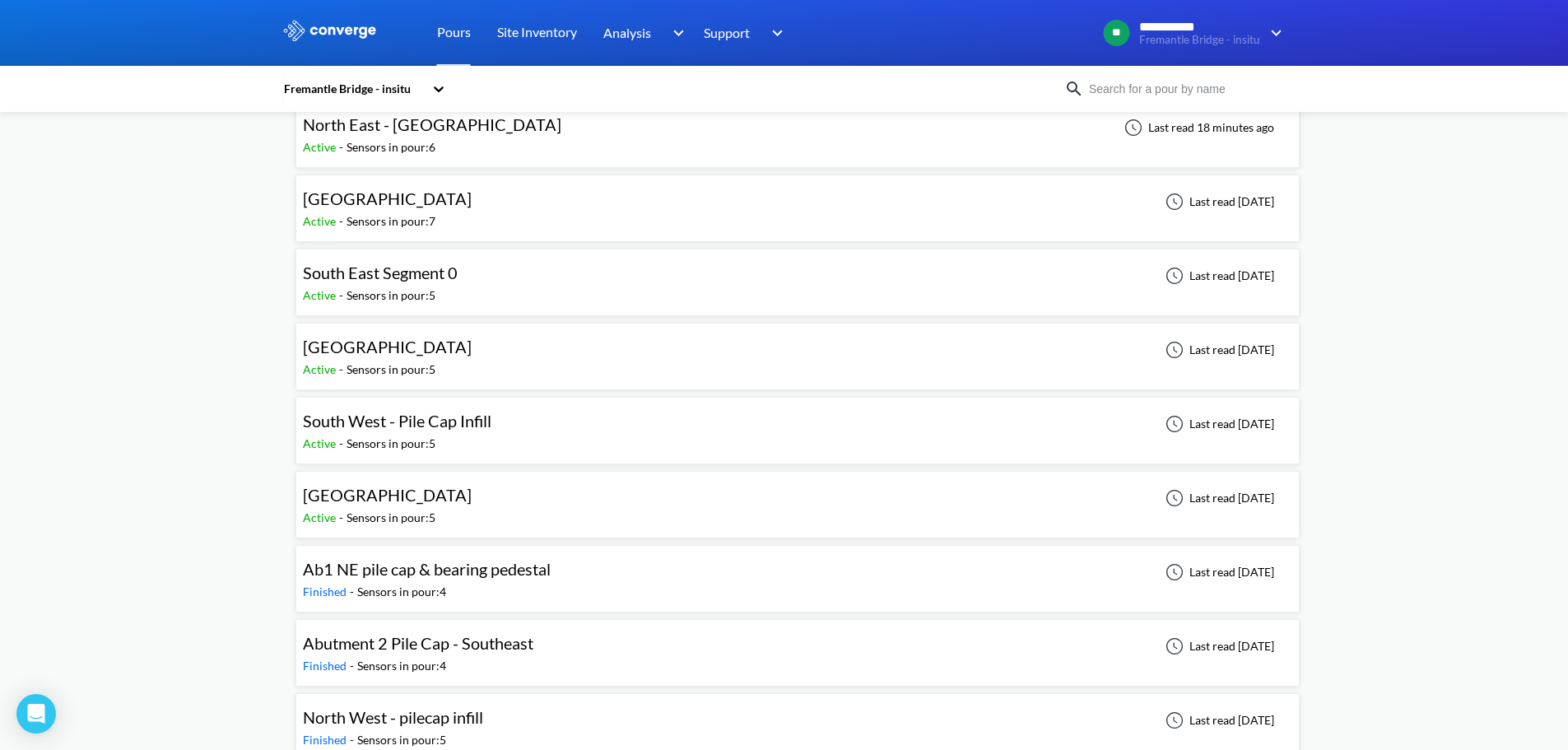
scroll to position [322, 0]
click at [835, 438] on div "South West - Pile Cap Infill Active - Sensors in pour: 5 Last read [DATE]" at bounding box center [797, 432] width 989 height 53
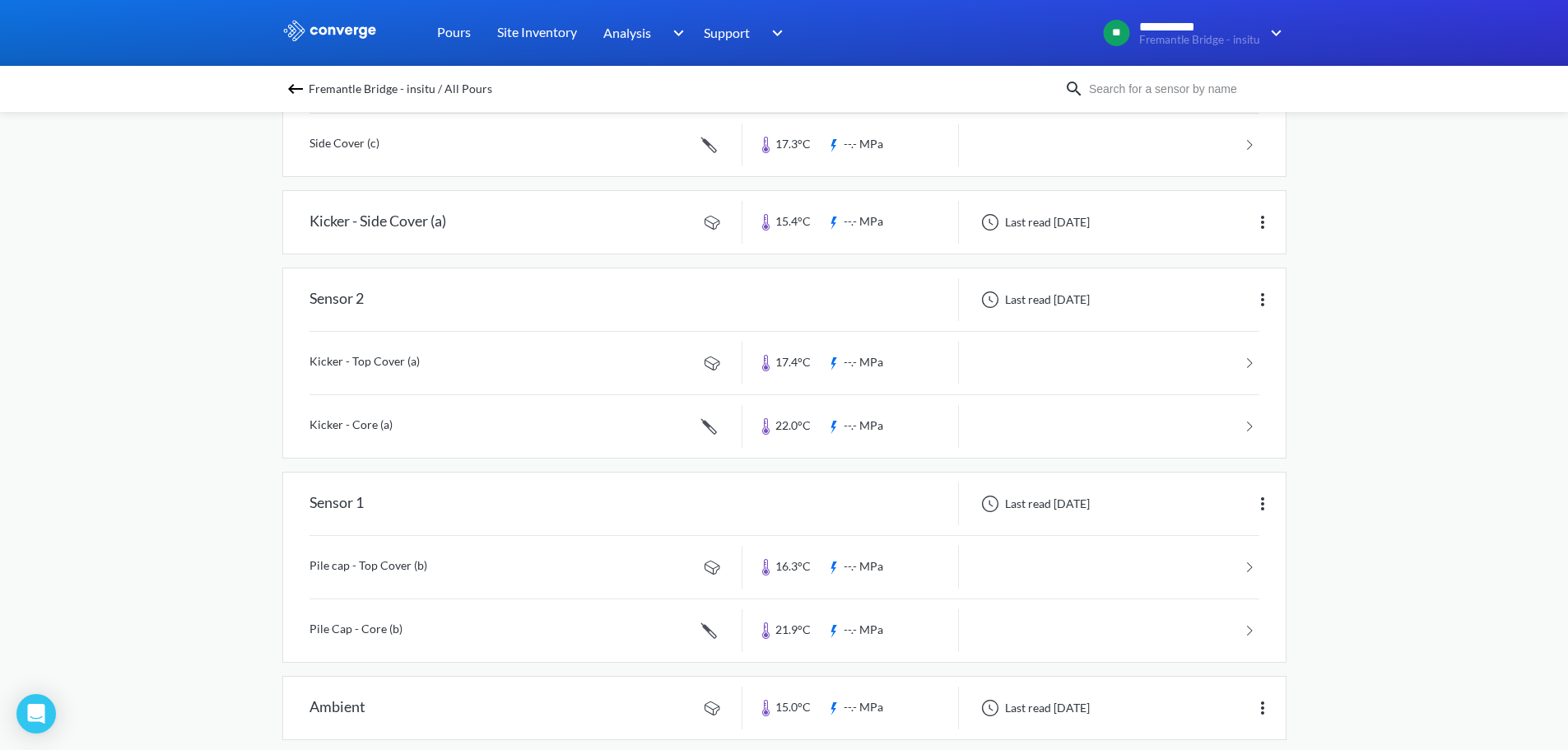
scroll to position [312, 0]
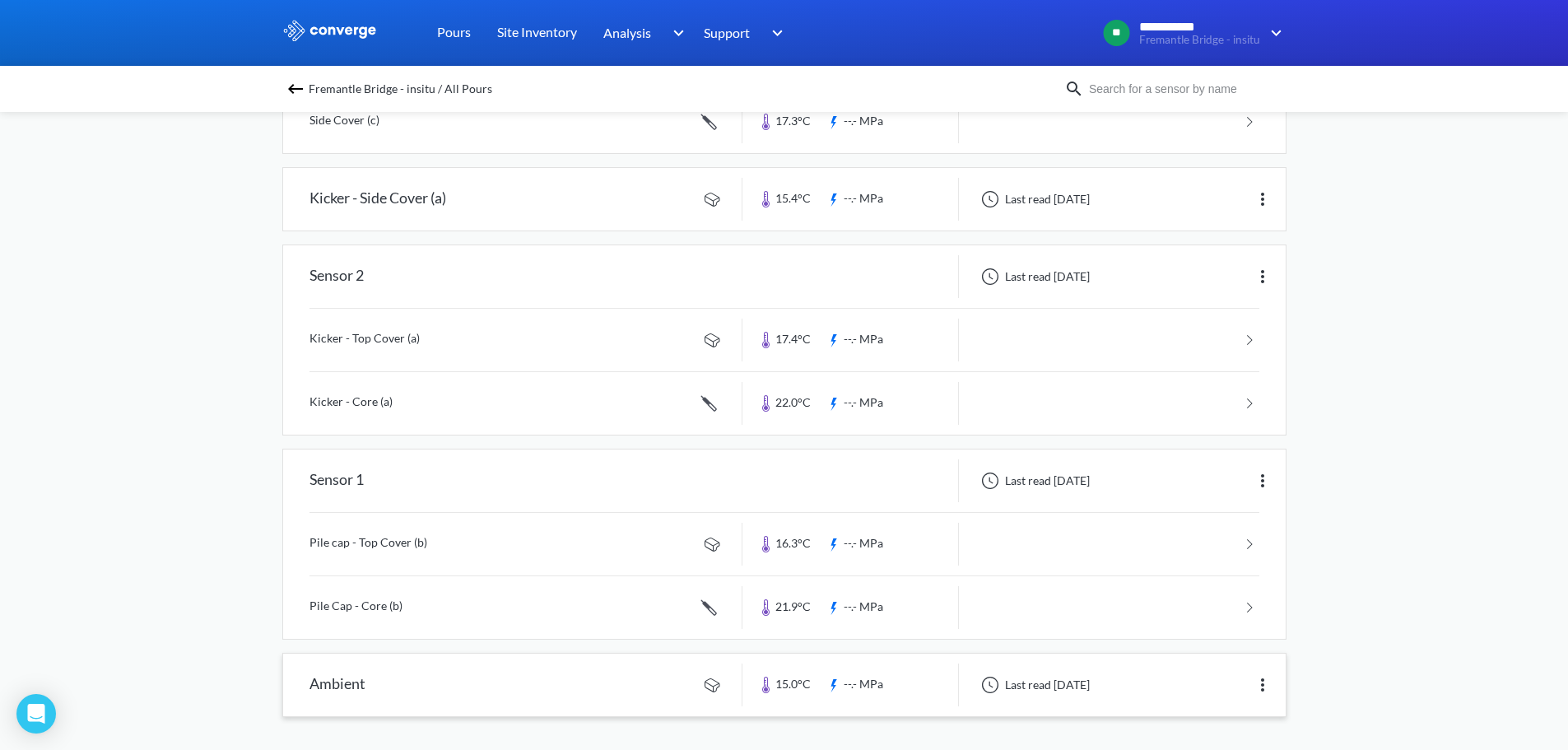
click at [1264, 676] on img at bounding box center [1262, 685] width 20 height 20
click at [1225, 699] on div "Edit" at bounding box center [1219, 685] width 105 height 31
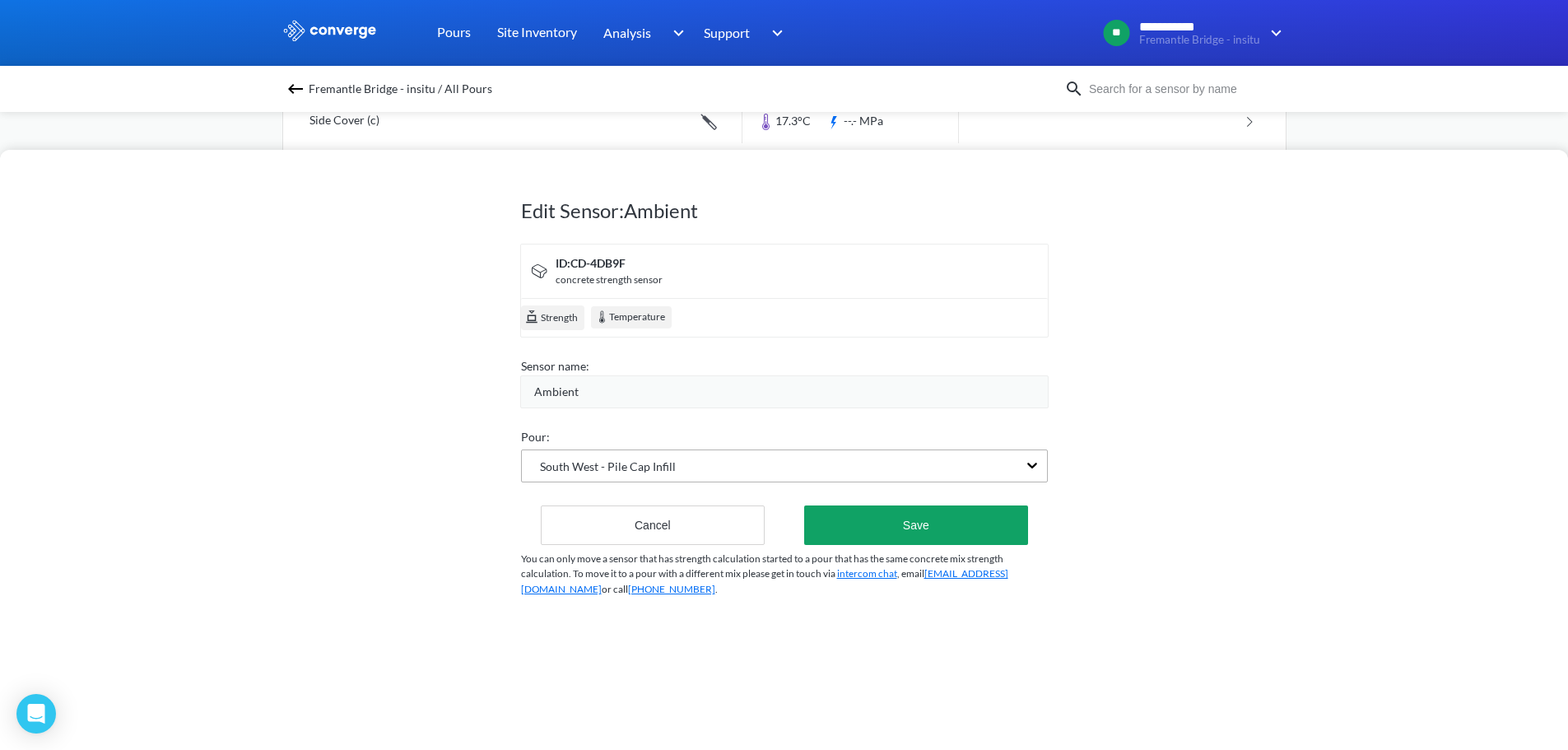
click at [615, 464] on span "South West - Pile Cap Infill" at bounding box center [598, 467] width 154 height 19
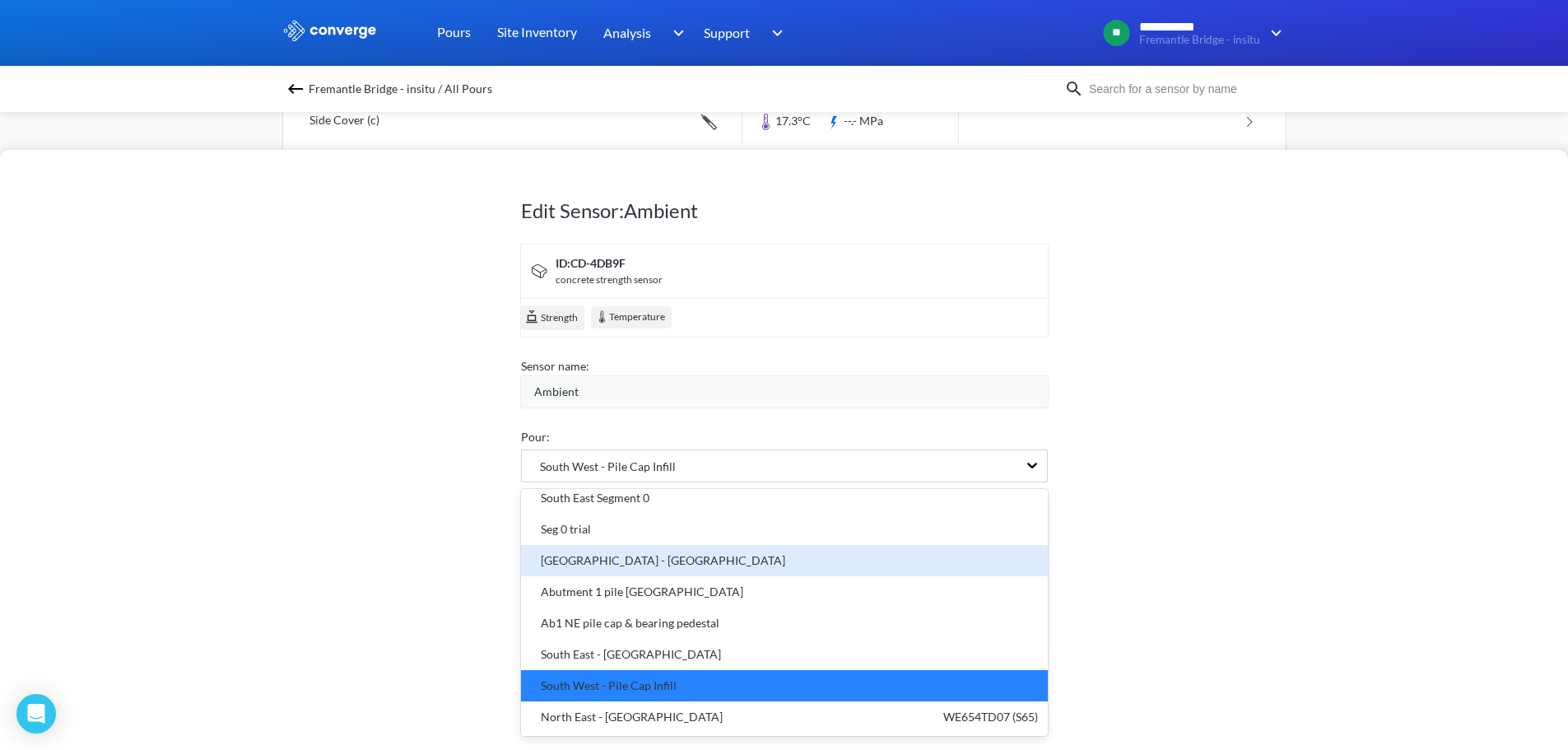
scroll to position [229, 0]
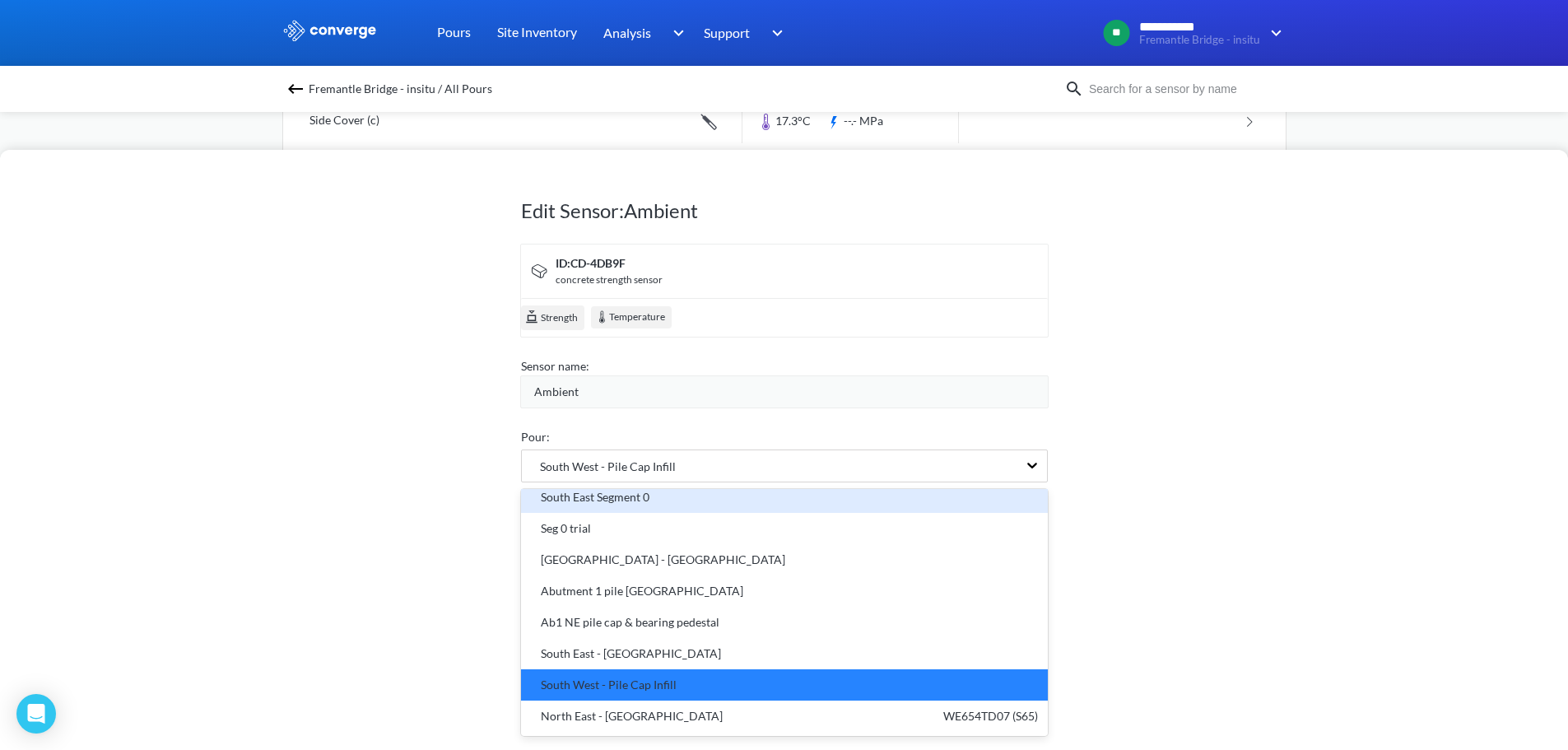
click at [1356, 235] on div "Edit Sensor: Ambient ID: CD-4DB9F concrete strength sensor Strength Temperature…" at bounding box center [784, 449] width 1568 height 600
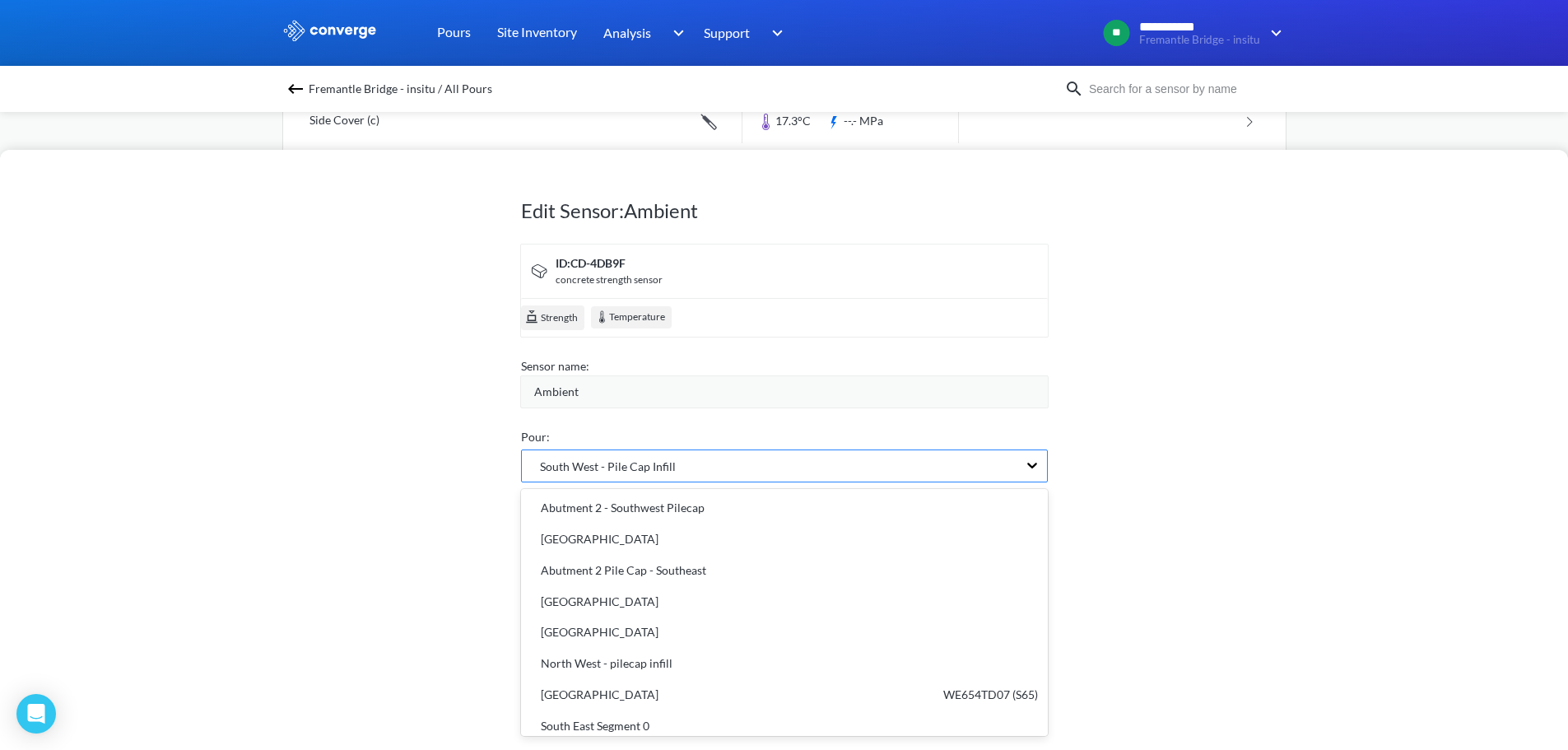
click at [673, 463] on div "South West - Pile Cap Infill" at bounding box center [768, 466] width 495 height 31
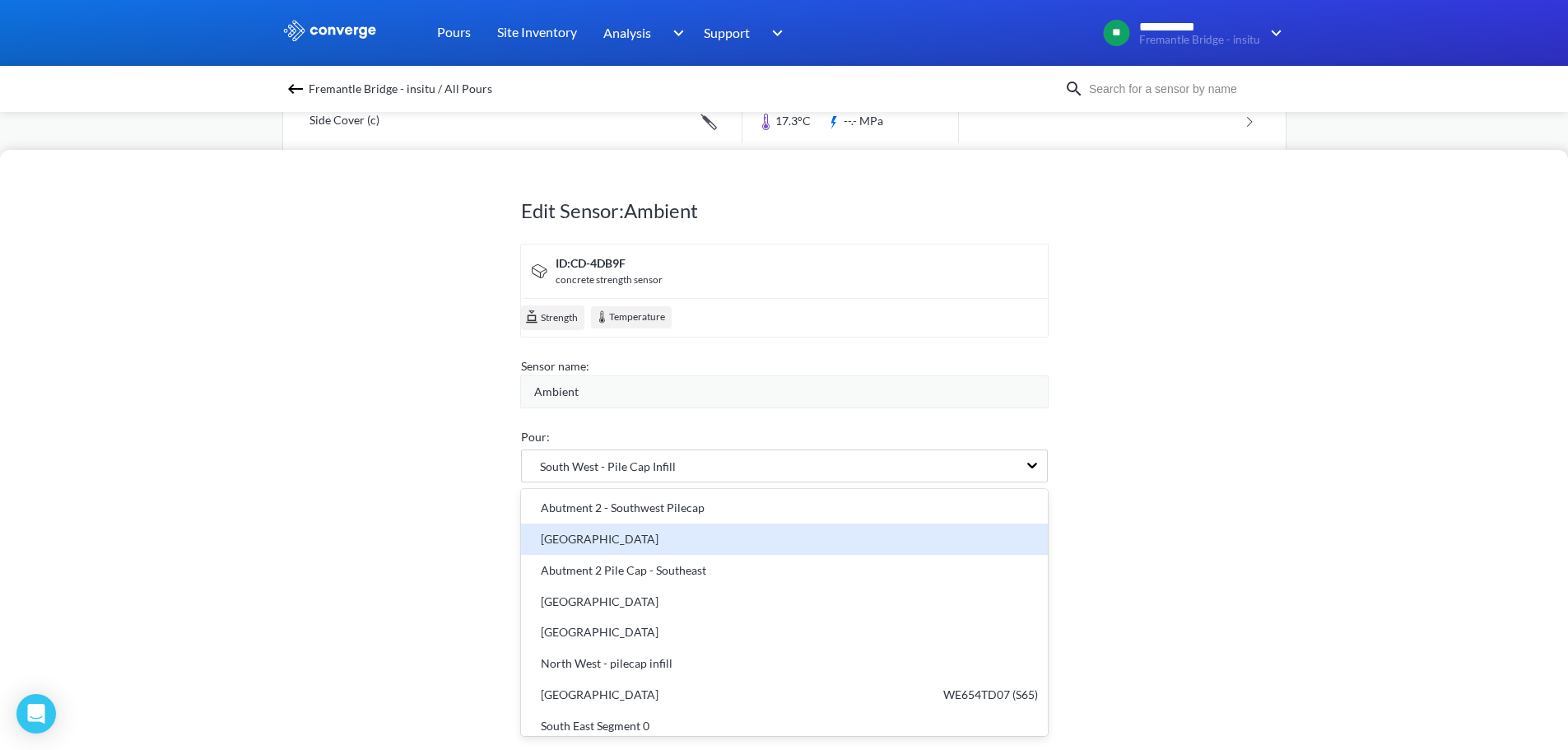
scroll to position [228, 0]
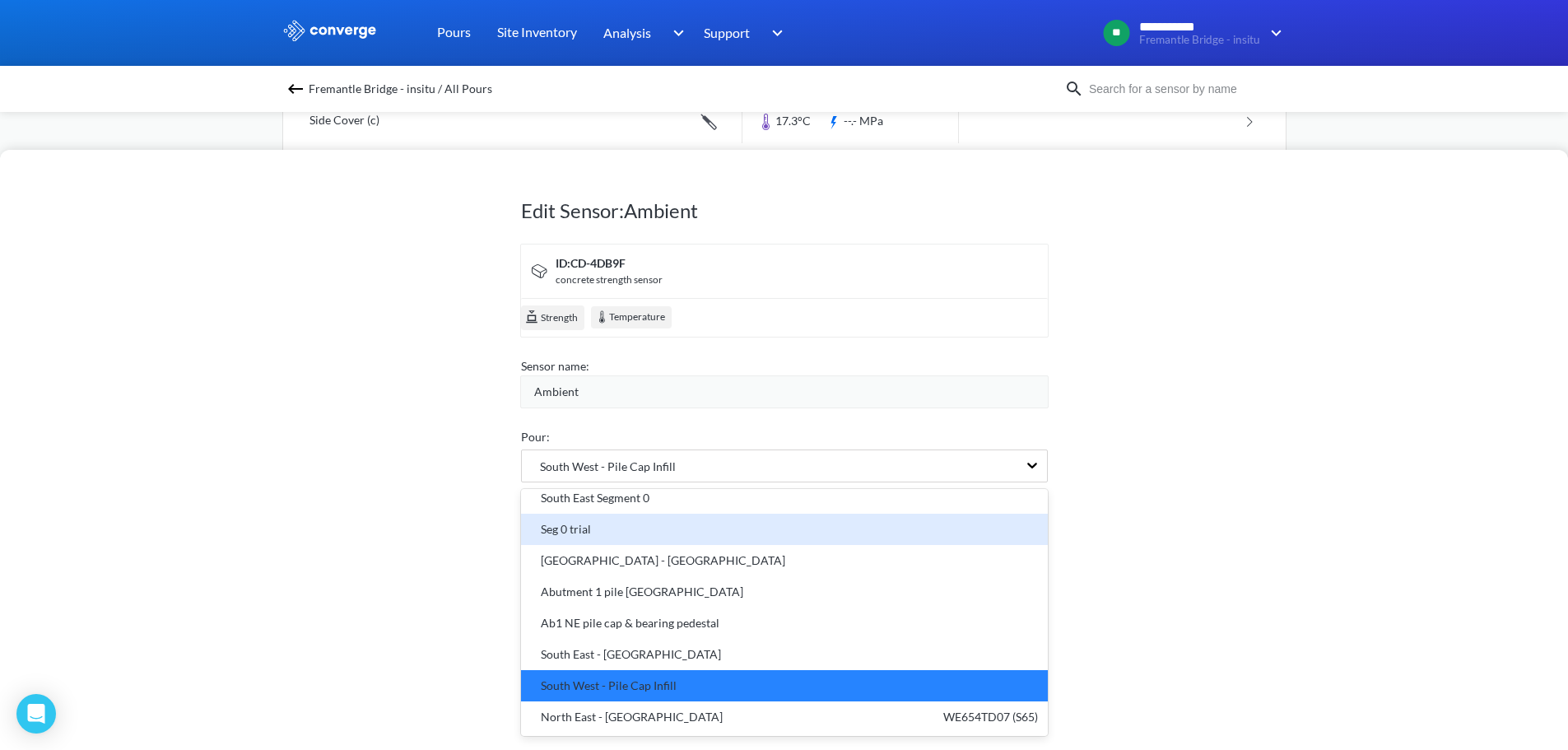
click at [1286, 216] on div "Edit Sensor: Ambient ID: CD-4DB9F concrete strength sensor Strength Temperature…" at bounding box center [784, 449] width 1568 height 600
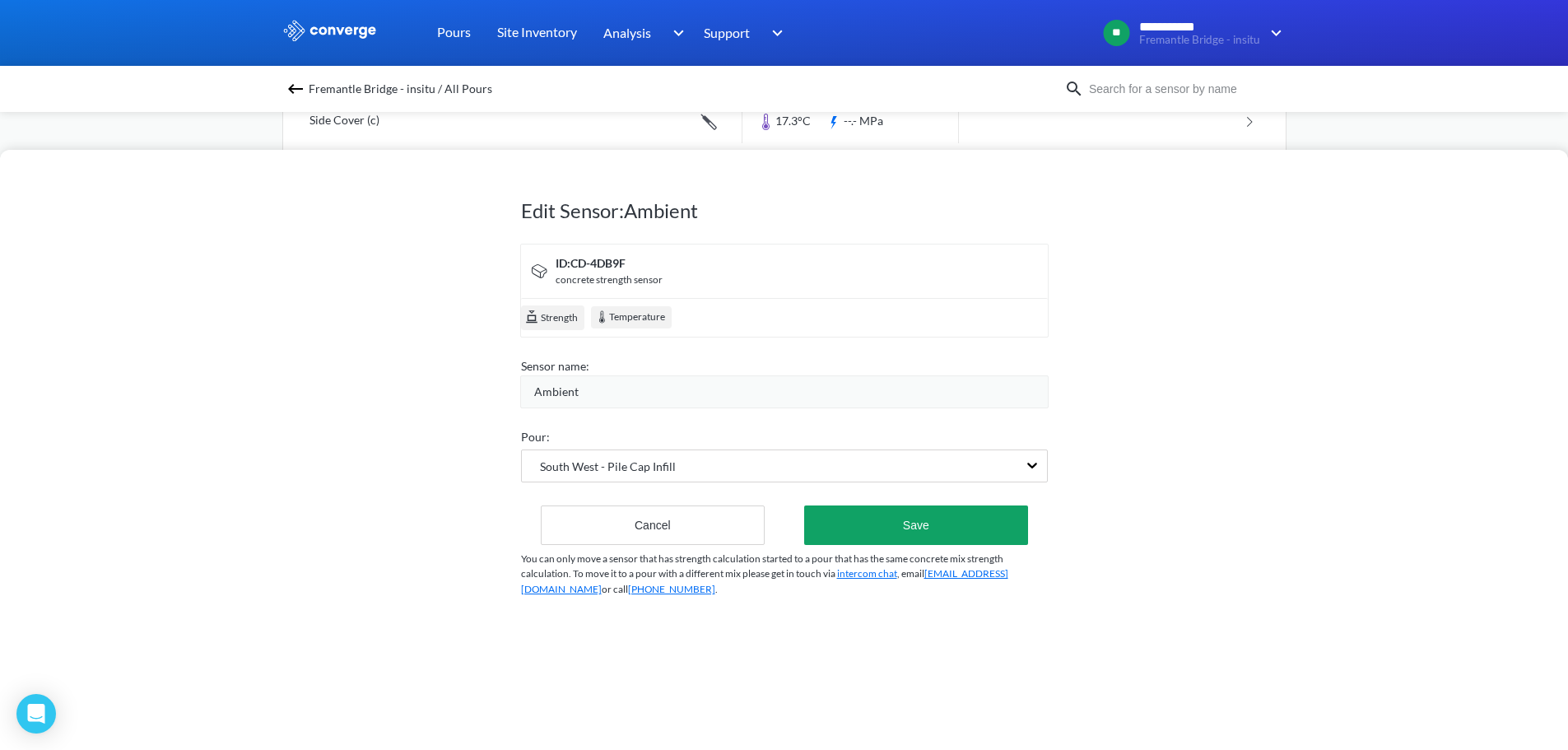
click at [629, 553] on p "You can only move a sensor that has strength calculation started to a pour that…" at bounding box center [784, 574] width 526 height 46
click at [645, 523] on button "Cancel" at bounding box center [653, 525] width 225 height 39
